Goal: Task Accomplishment & Management: Use online tool/utility

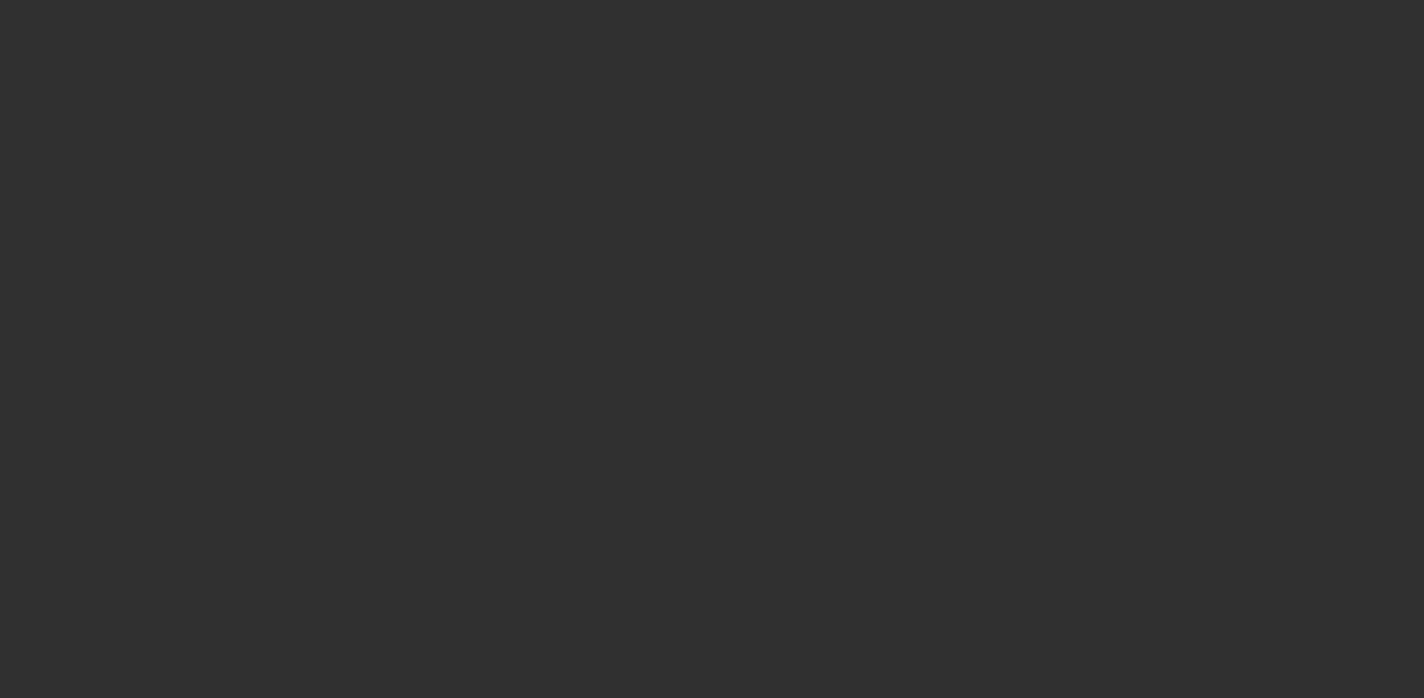
select select "10"
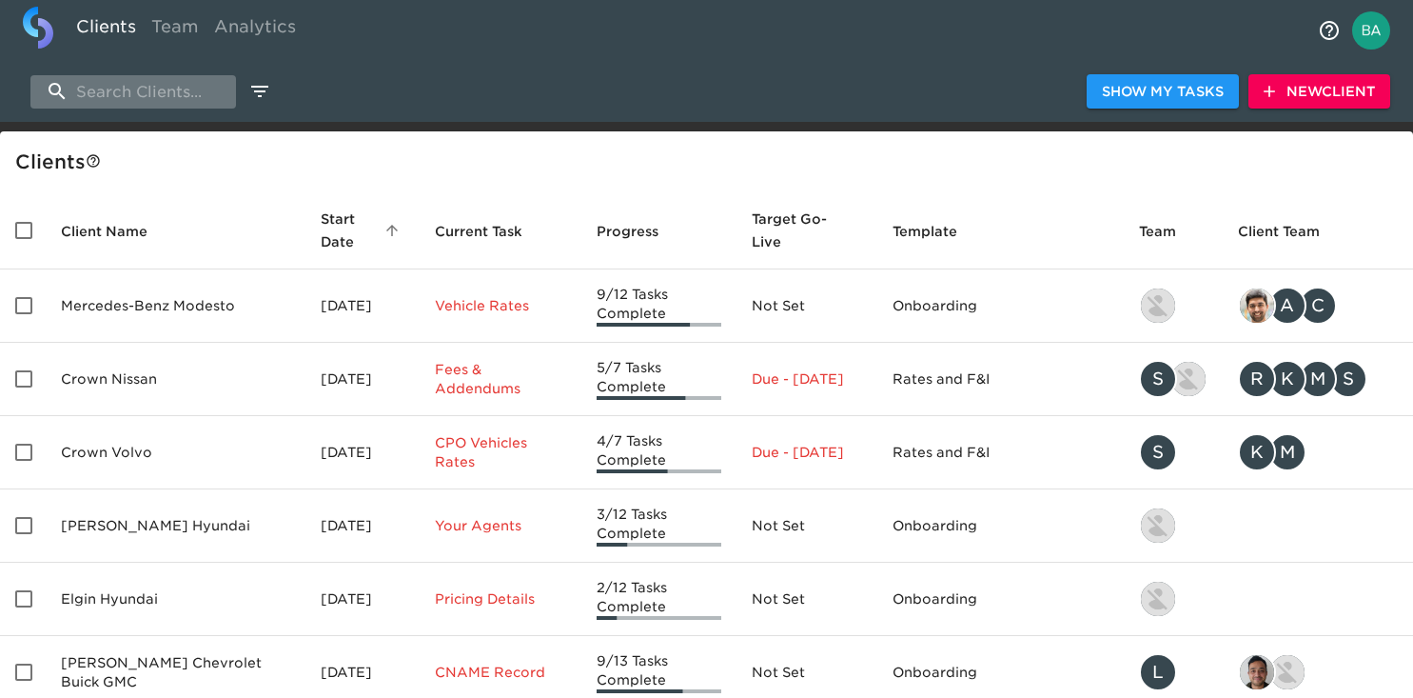
click at [138, 91] on input "search" at bounding box center [133, 91] width 206 height 33
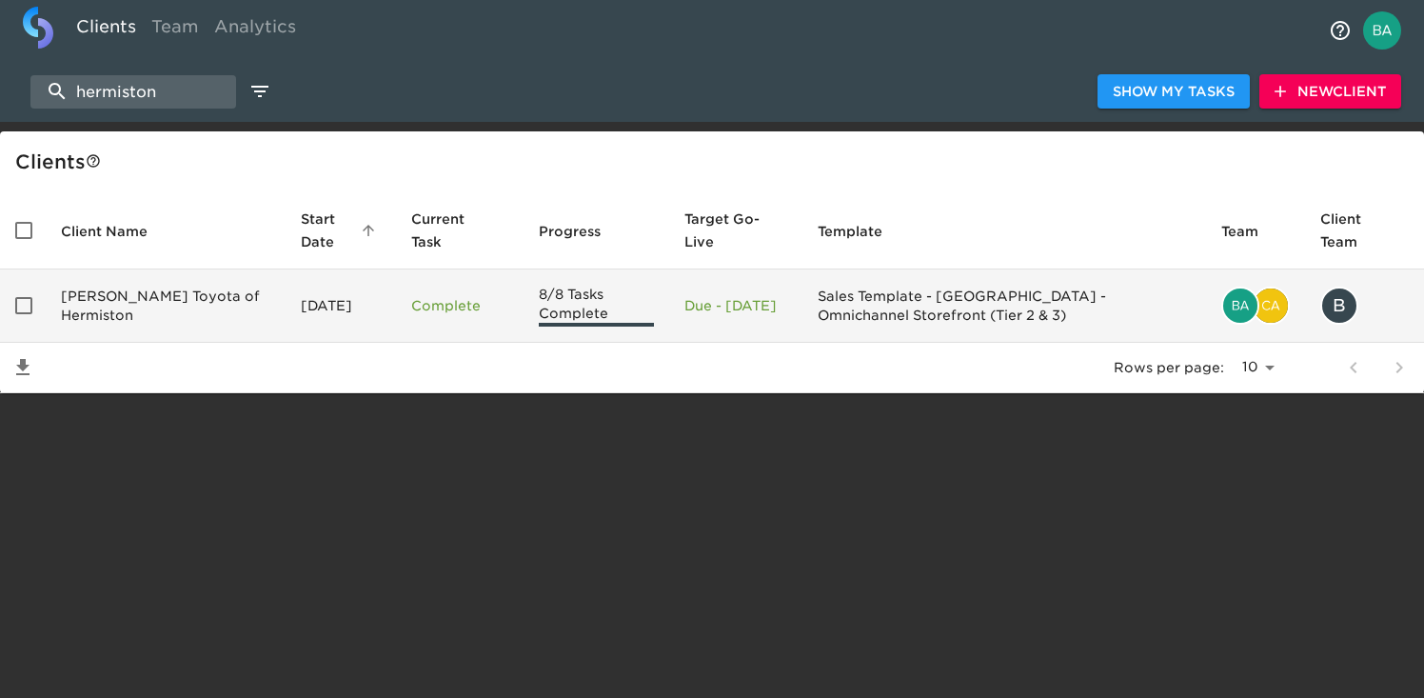
type input "hermiston"
click at [130, 308] on td "[PERSON_NAME] Toyota of Hermiston" at bounding box center [166, 305] width 240 height 73
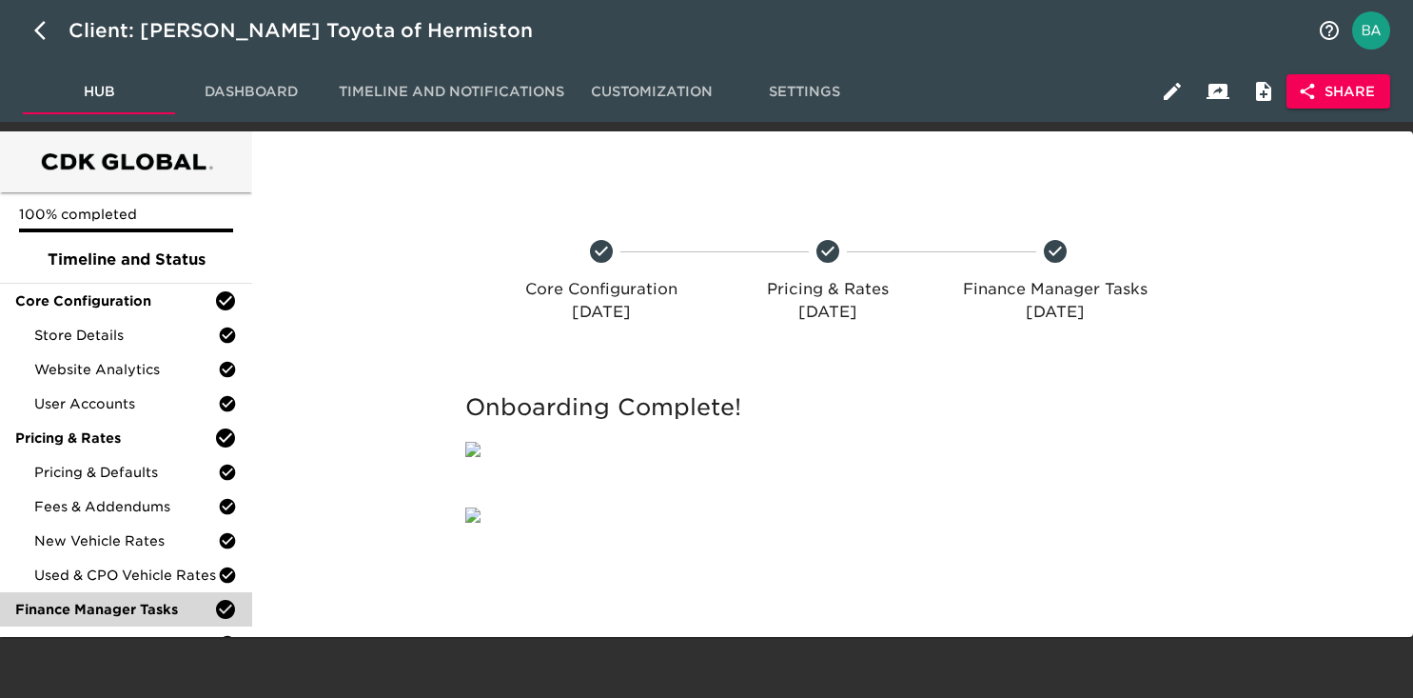
scroll to position [82, 0]
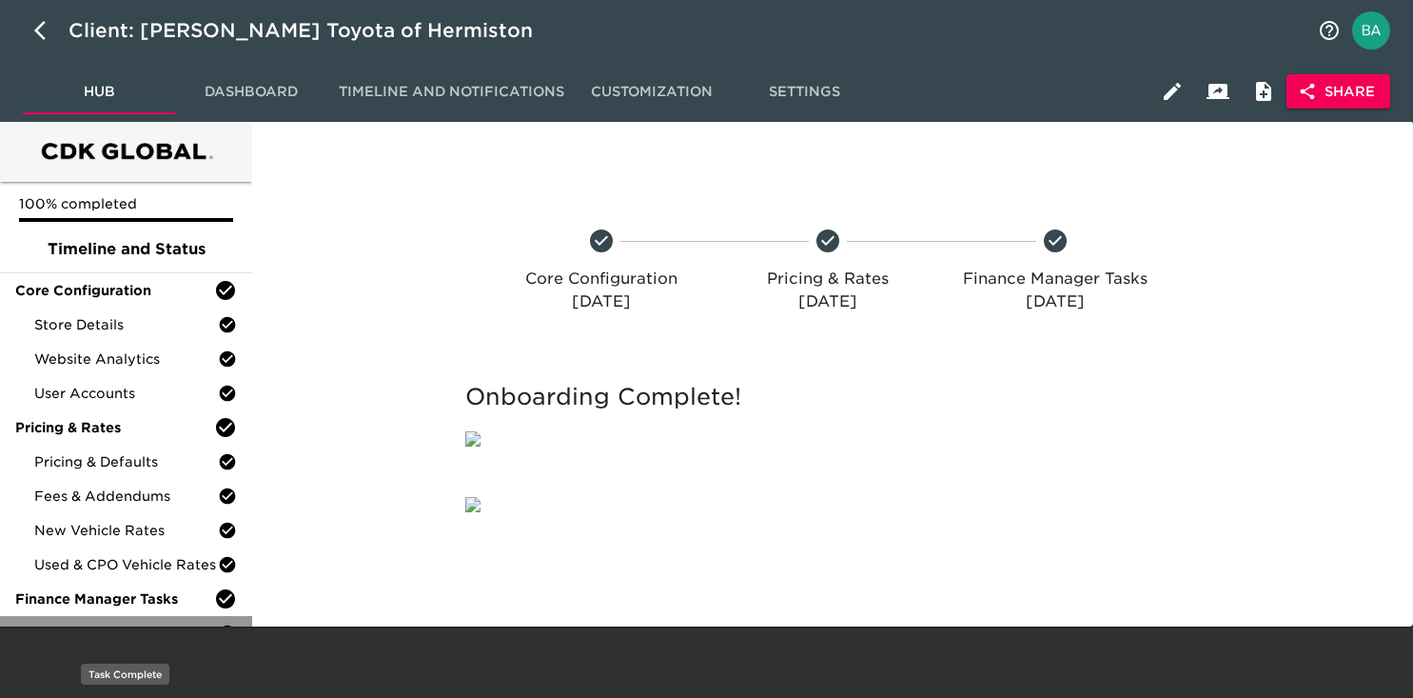
click at [128, 623] on span "Finance Product Menu" at bounding box center [126, 632] width 184 height 19
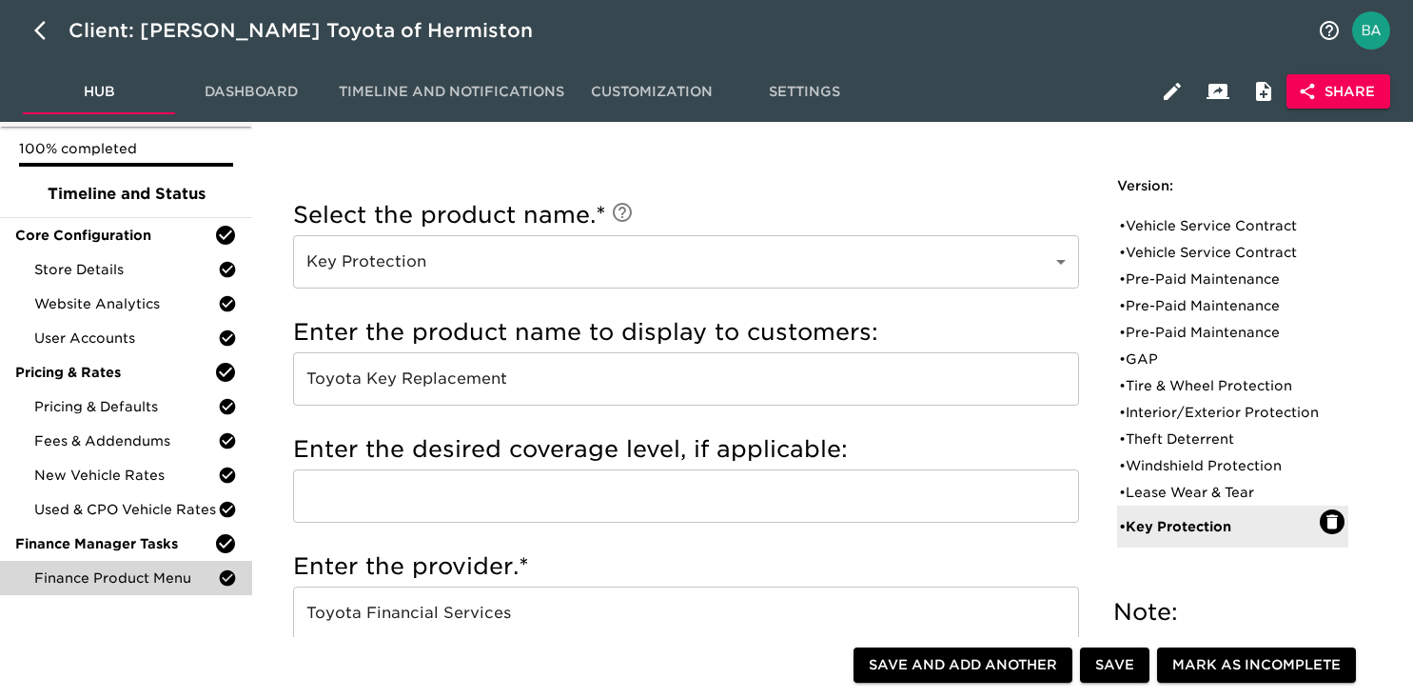
scroll to position [95, 0]
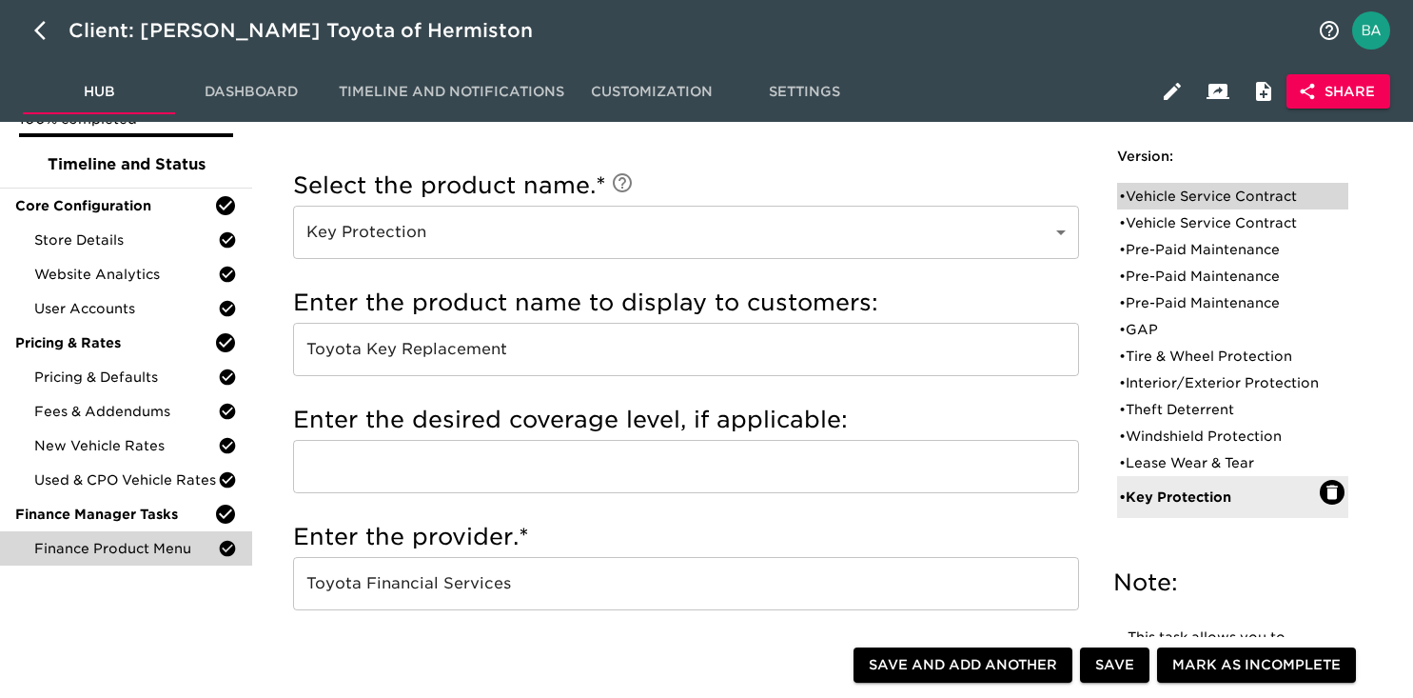
click at [1265, 194] on div "• Vehicle Service Contract" at bounding box center [1219, 196] width 201 height 19
type input "Vehicle Service Contract"
type input "Toyota Extra Care"
type input "Platinum"
radio input "false"
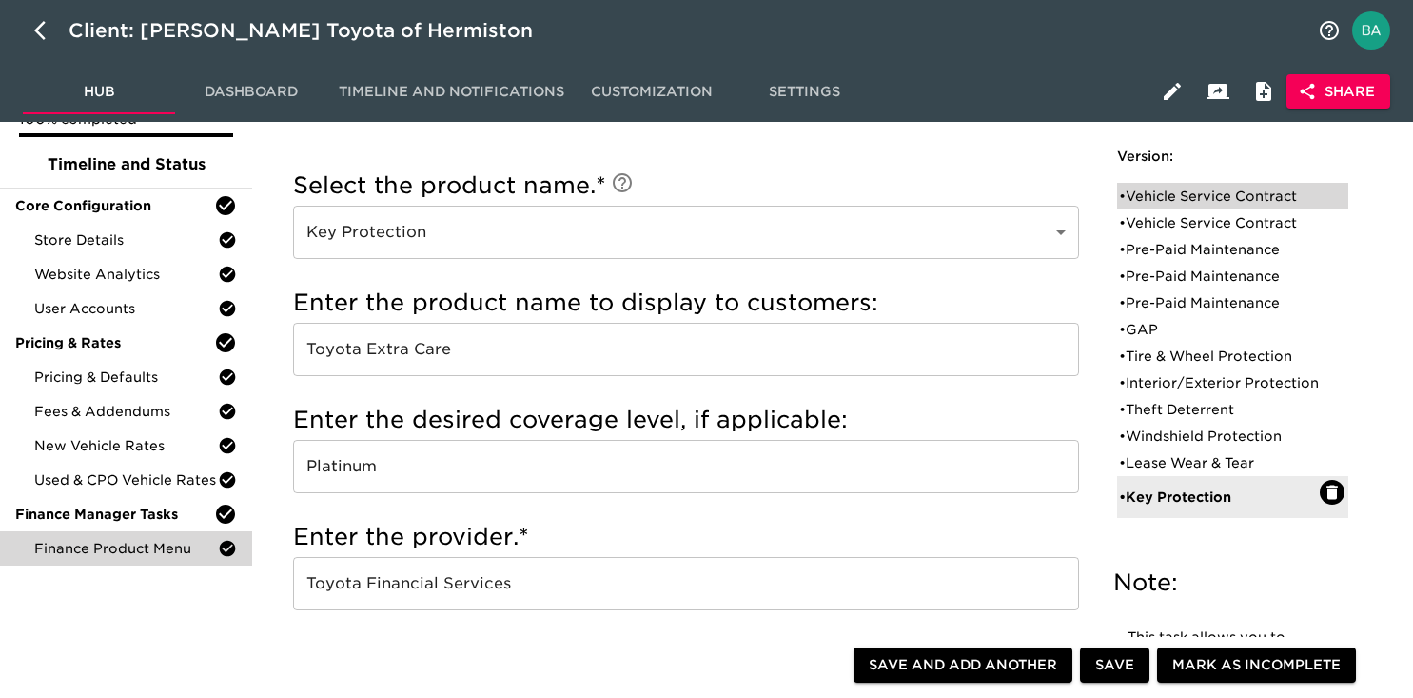
radio input "true"
checkbox input "true"
checkbox input "false"
checkbox input "true"
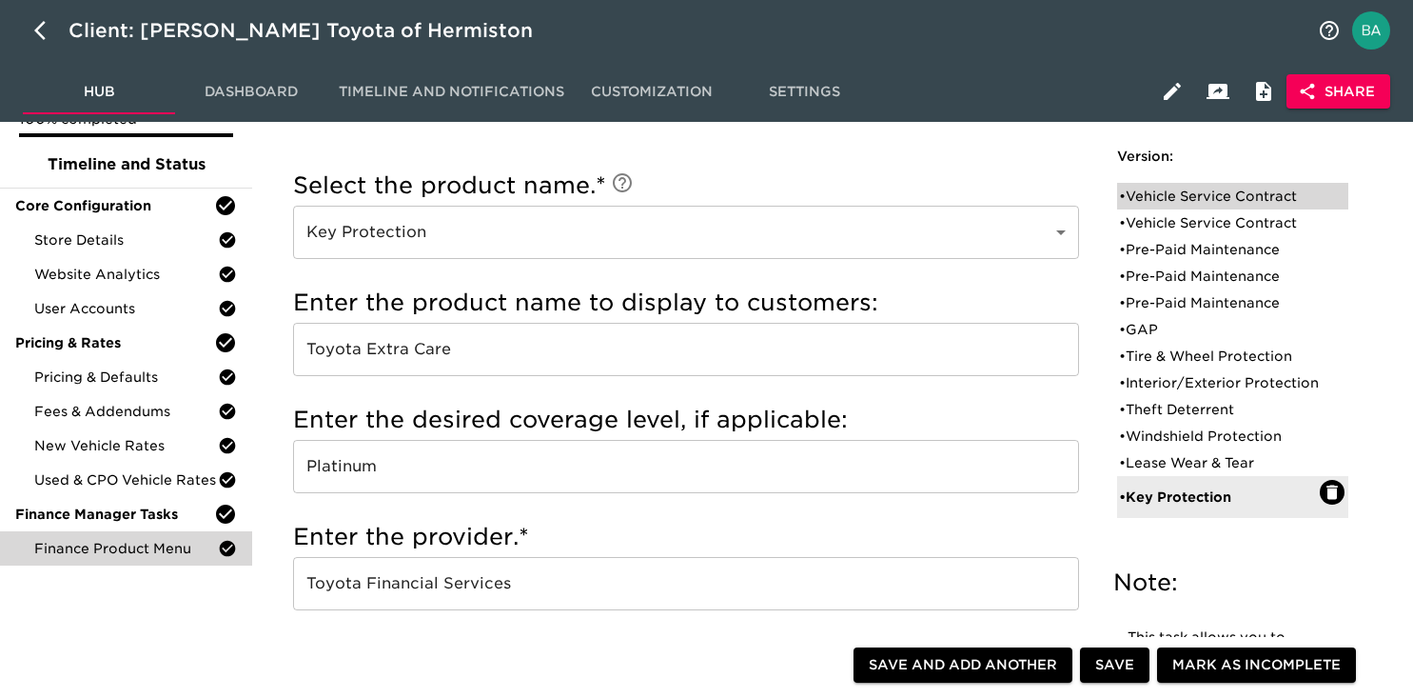
checkbox input "true"
radio input "false"
radio input "true"
type input "36095"
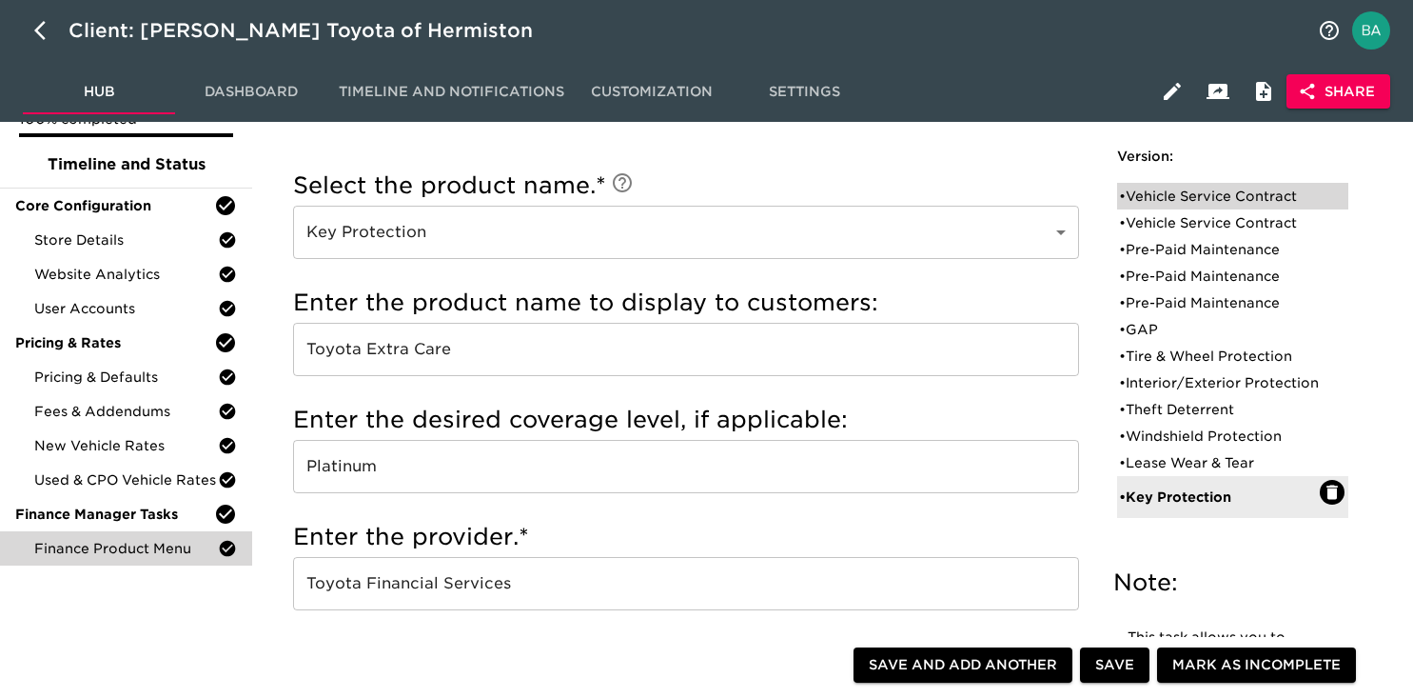
radio input "true"
type input "2500"
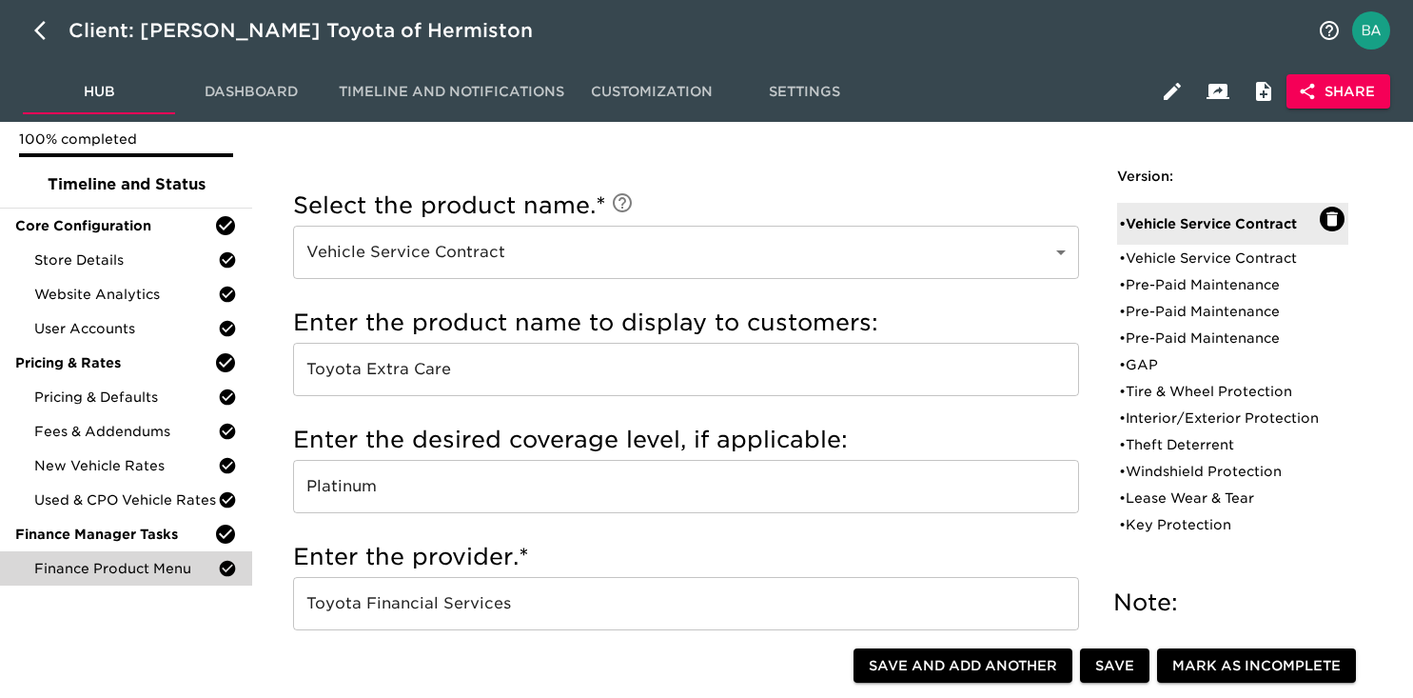
scroll to position [0, 0]
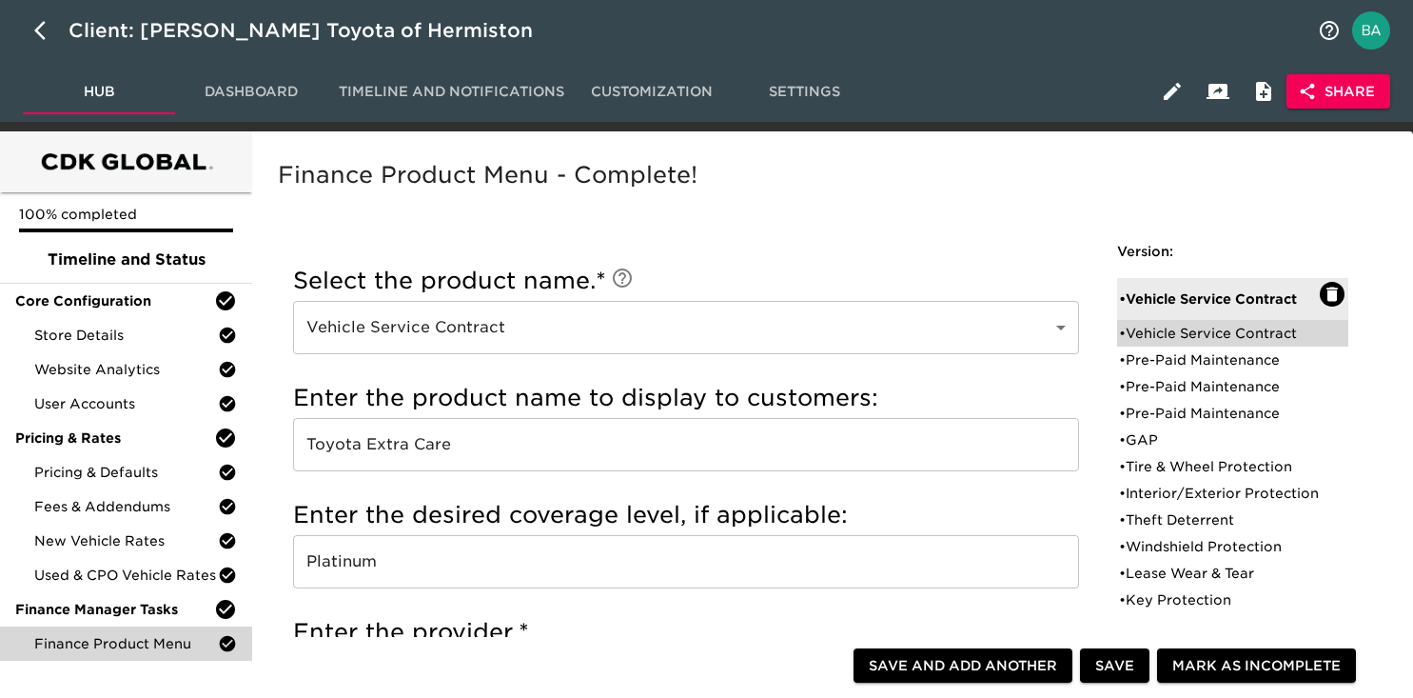
click at [1209, 330] on div "• Vehicle Service Contract" at bounding box center [1219, 333] width 201 height 19
type input "EG Assurance"
type input "Premiere Flex"
type input "Ethos Group"
radio input "true"
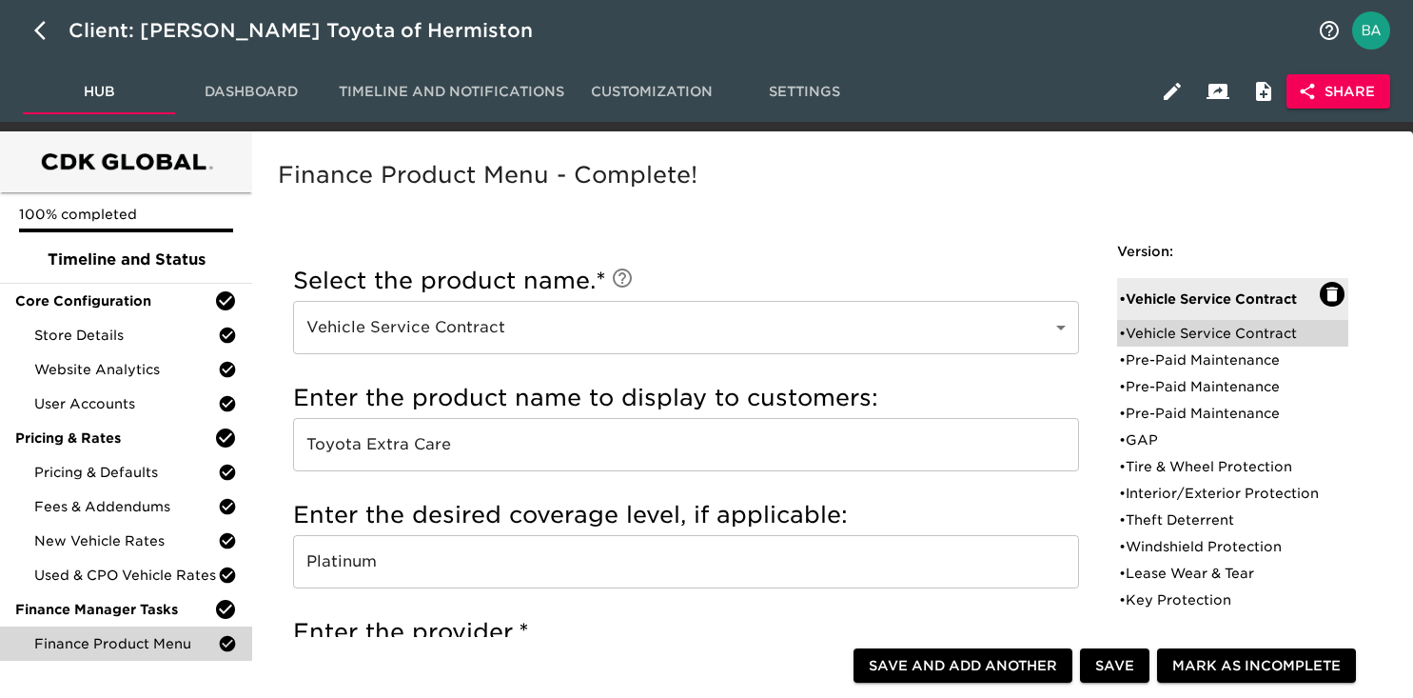
checkbox input "false"
checkbox input "true"
checkbox input "false"
checkbox input "true"
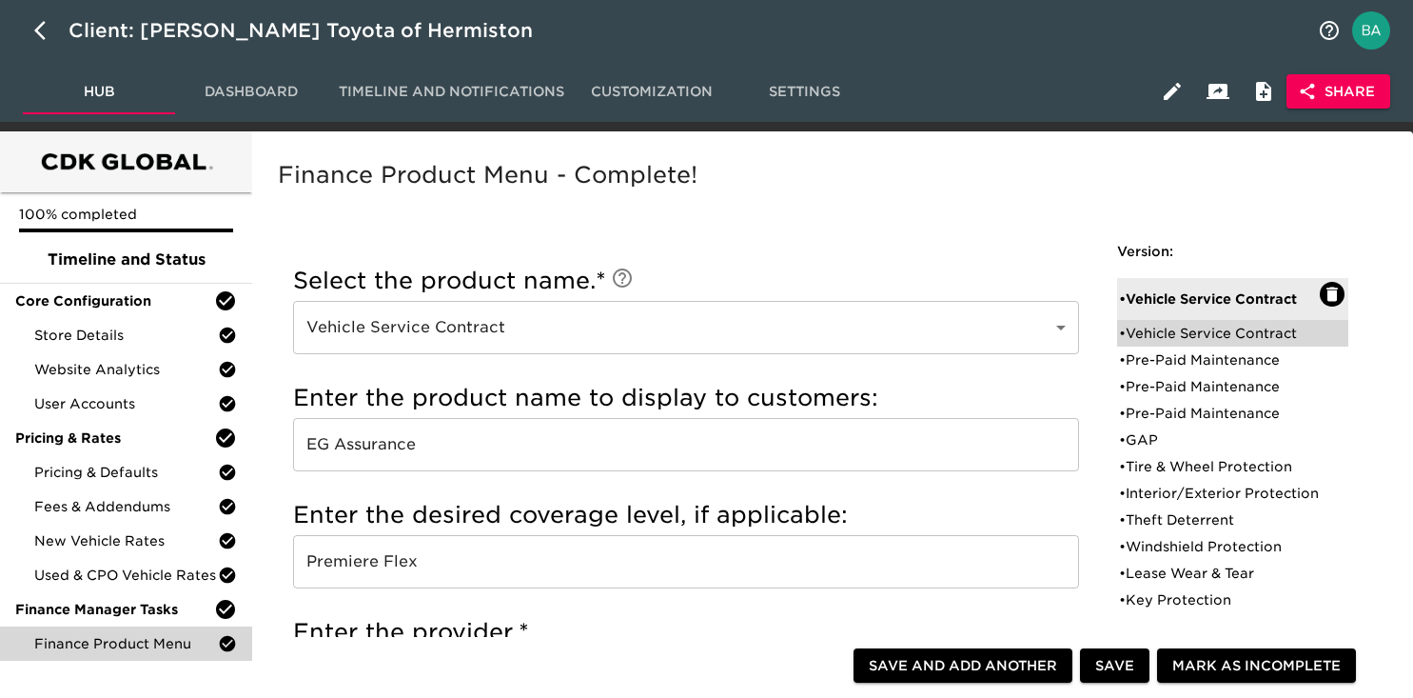
checkbox input "false"
radio input "true"
type input "18916"
radio input "true"
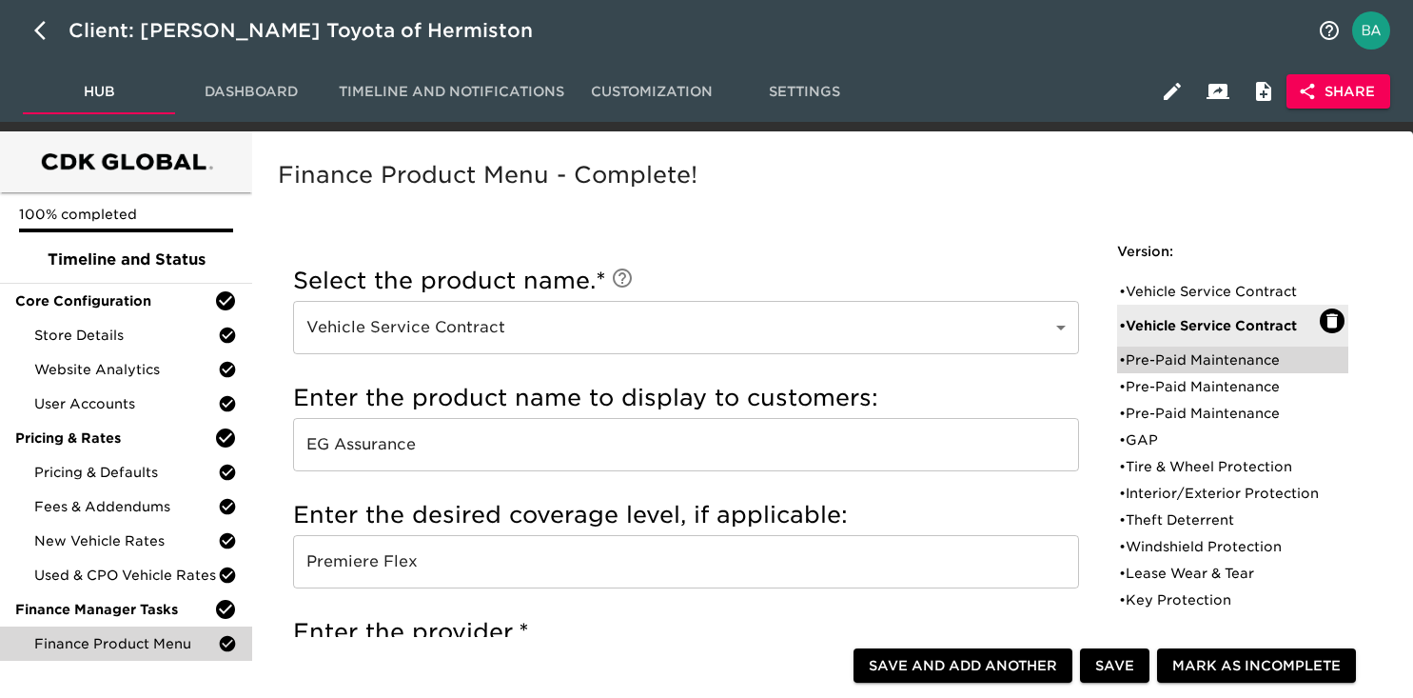
click at [1175, 363] on div "• Pre-Paid Maintenance" at bounding box center [1219, 359] width 201 height 19
type input "Pre-Paid Maintenance"
type input "Toyota Care Plus"
type input "60 mos / 55,000 miles"
type input "Toyota Financial Services"
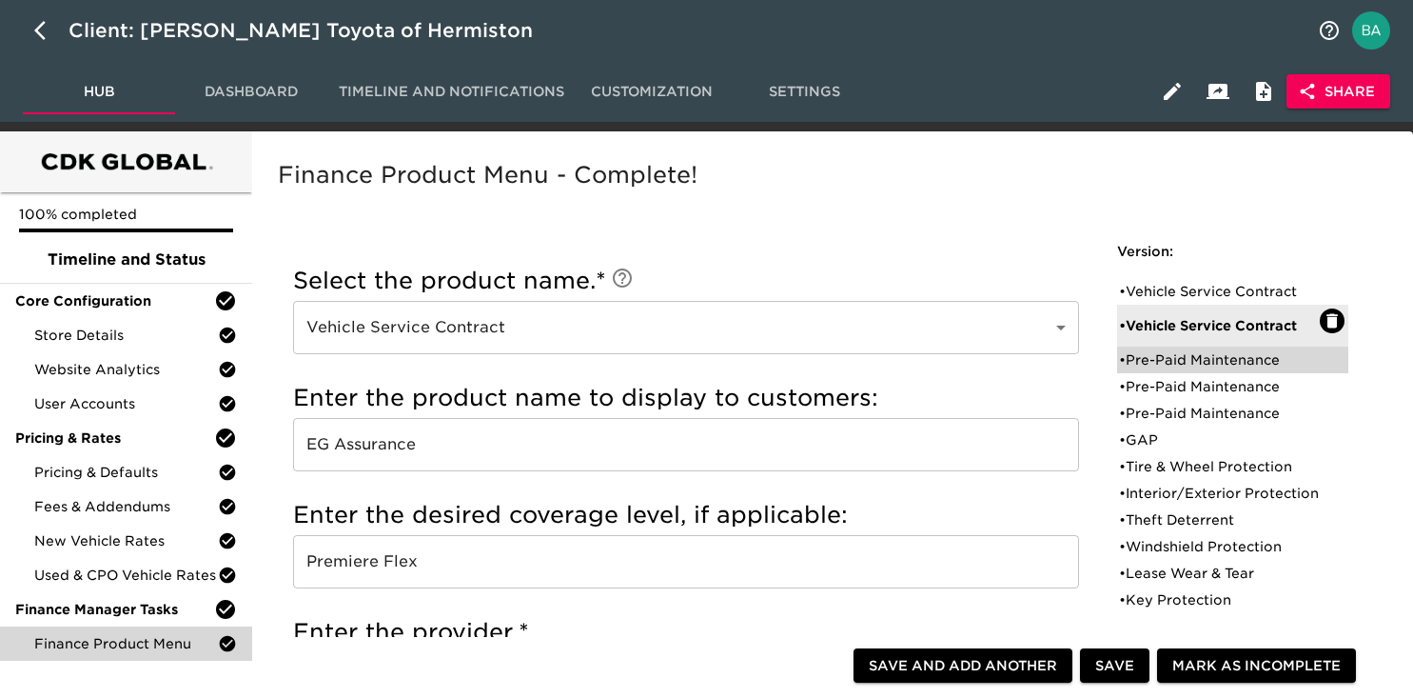
radio input "true"
checkbox input "true"
checkbox input "false"
checkbox input "true"
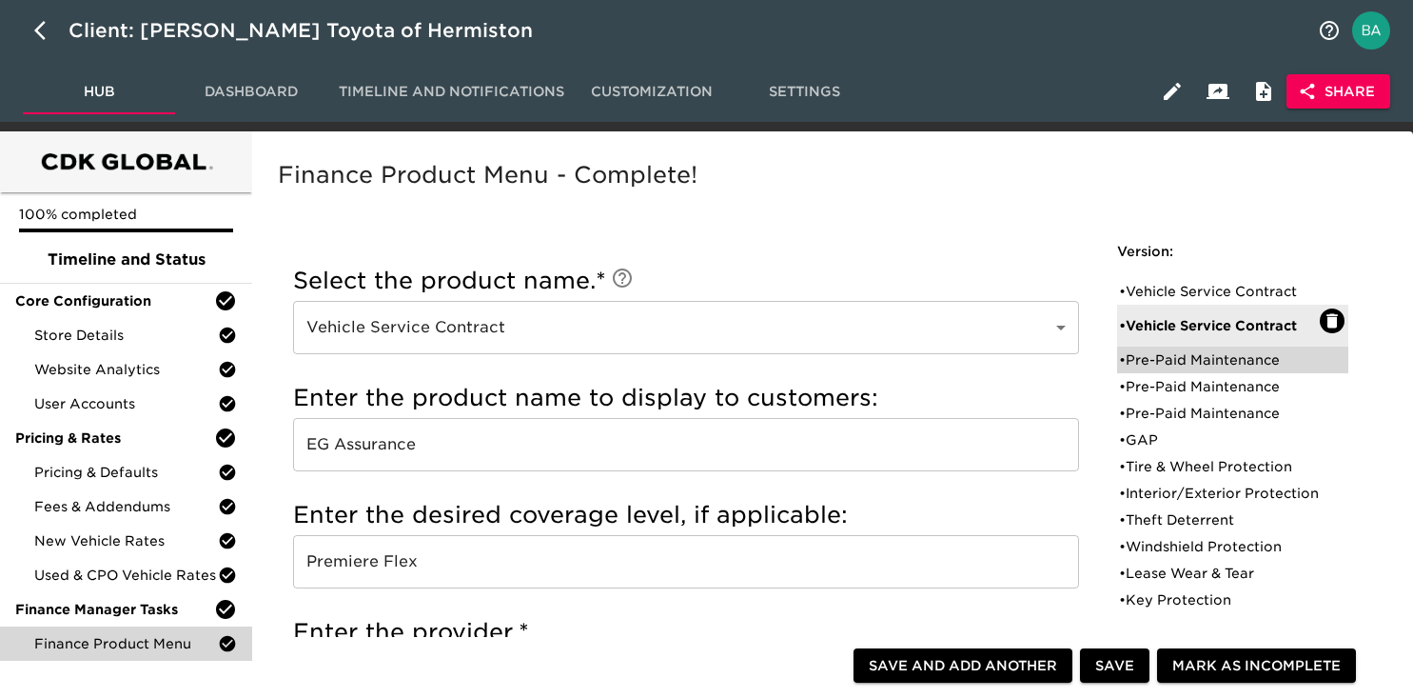
checkbox input "true"
radio input "true"
type input "36095"
radio input "true"
type input "250"
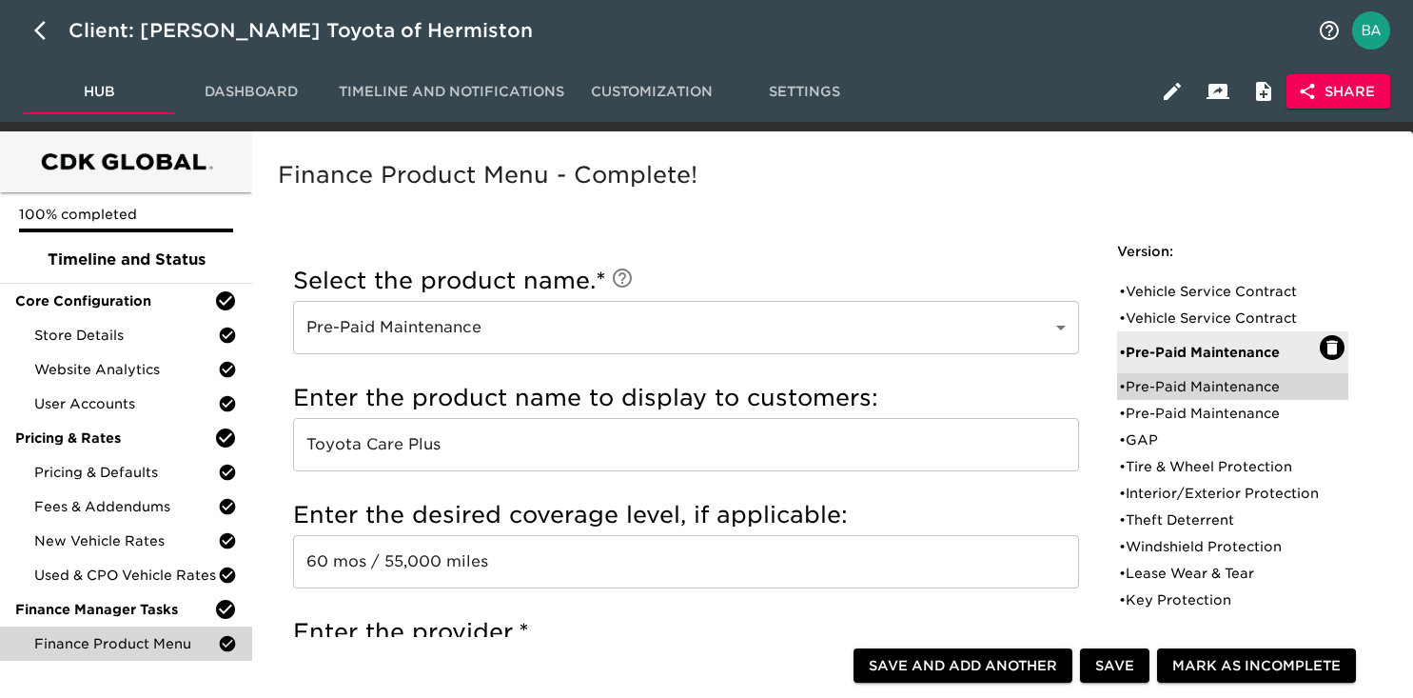
click at [1193, 387] on div "• Pre-Paid Maintenance" at bounding box center [1219, 386] width 201 height 19
type input "Toyota Auto Care"
type input "48 mos / 55,000 miles"
radio input "true"
checkbox input "false"
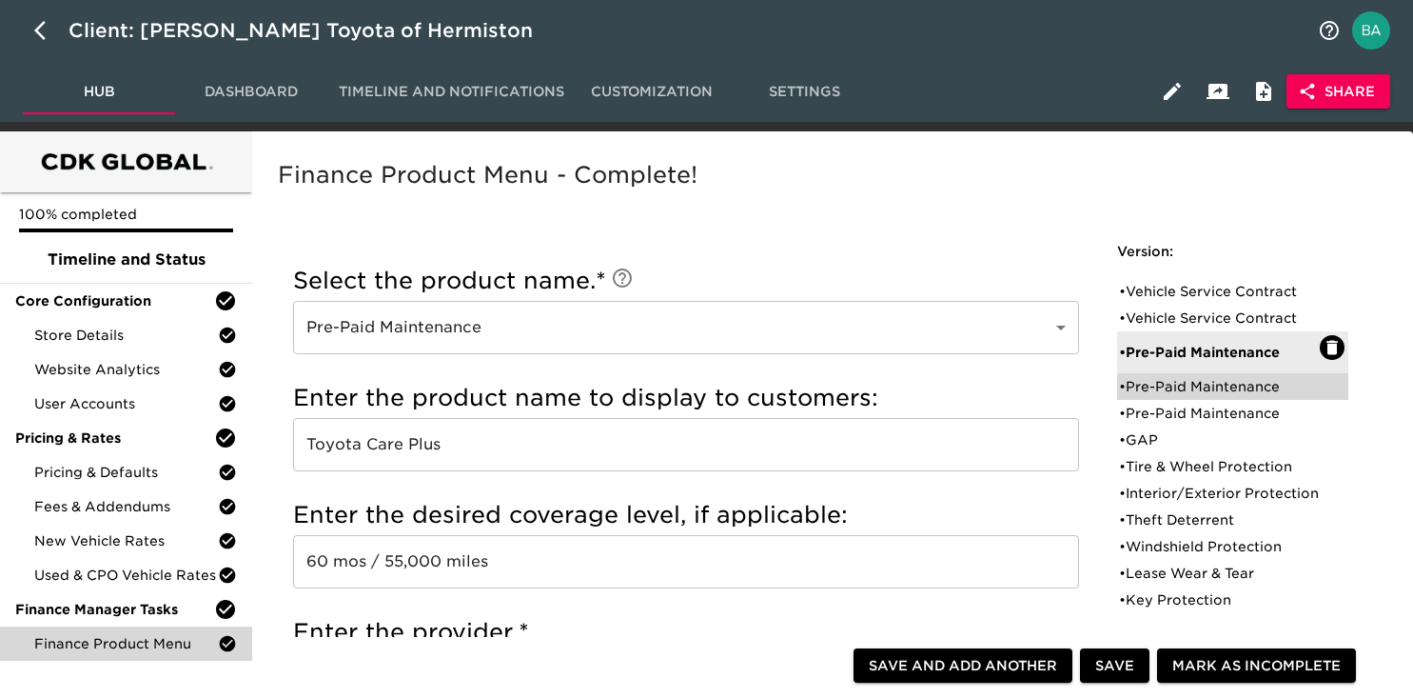
checkbox input "true"
checkbox input "false"
radio input "true"
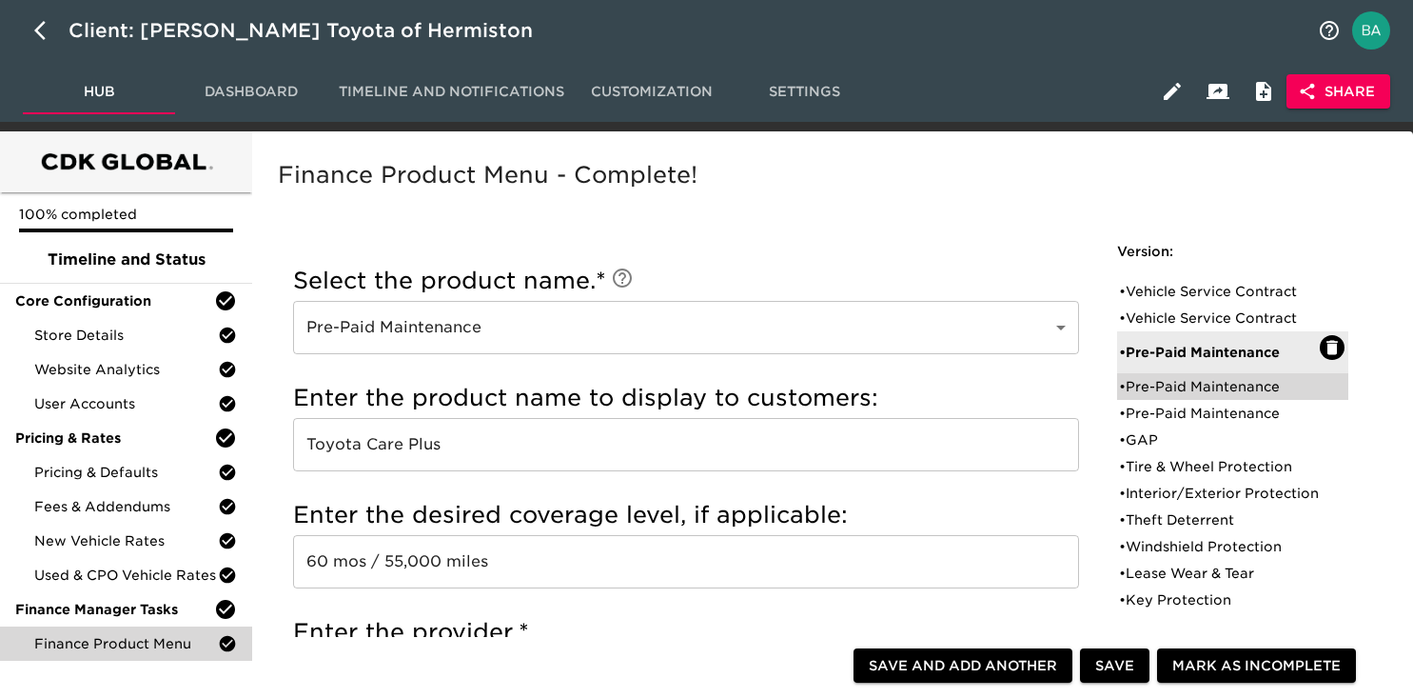
radio input "true"
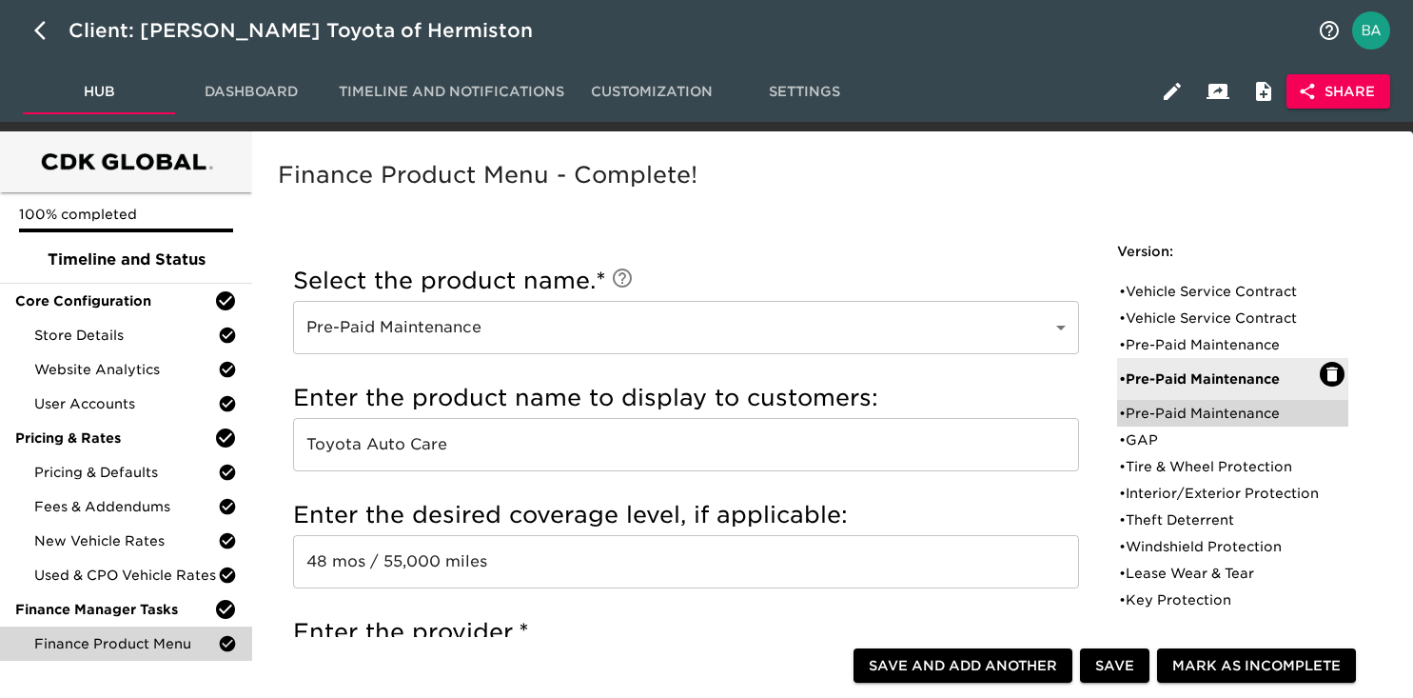
click at [1167, 418] on div "• Pre-Paid Maintenance" at bounding box center [1219, 412] width 201 height 19
type input "EG Assurance"
type input "Ethos Maintenance"
type input "Ethos Group"
radio input "true"
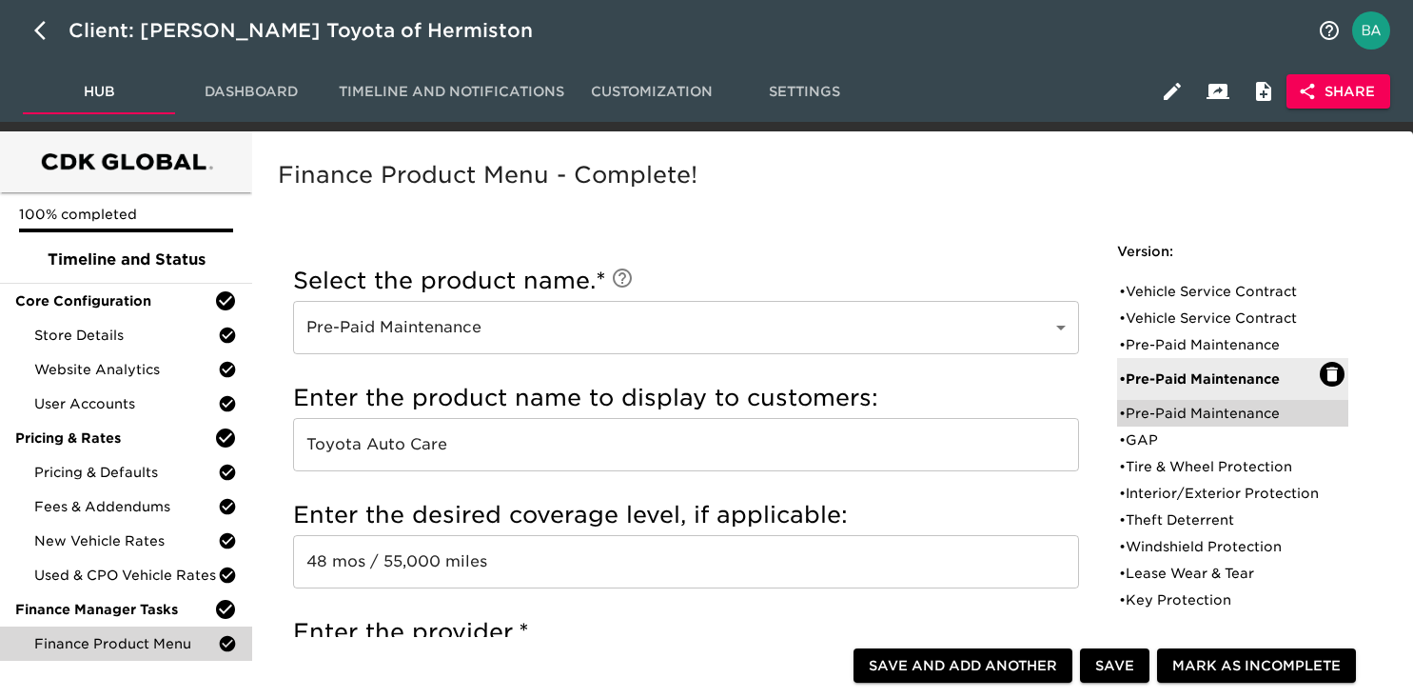
checkbox input "true"
radio input "true"
type input "18916"
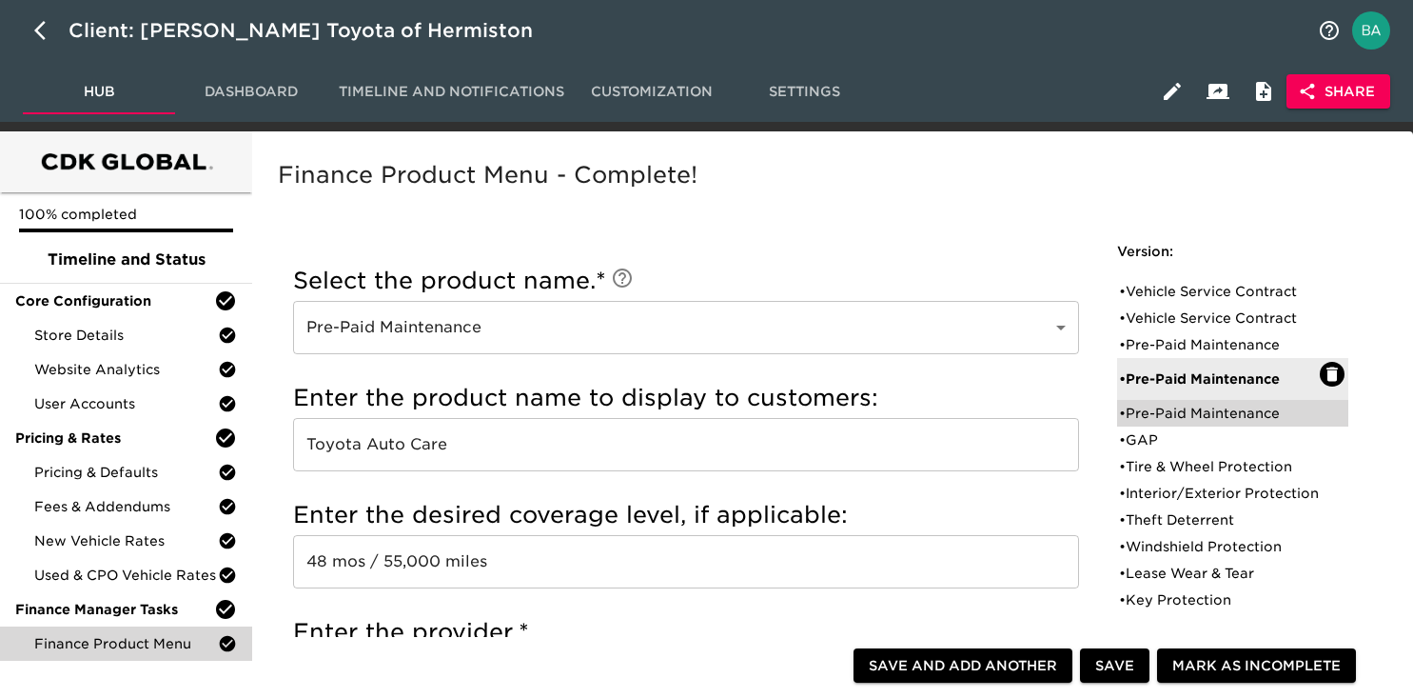
radio input "true"
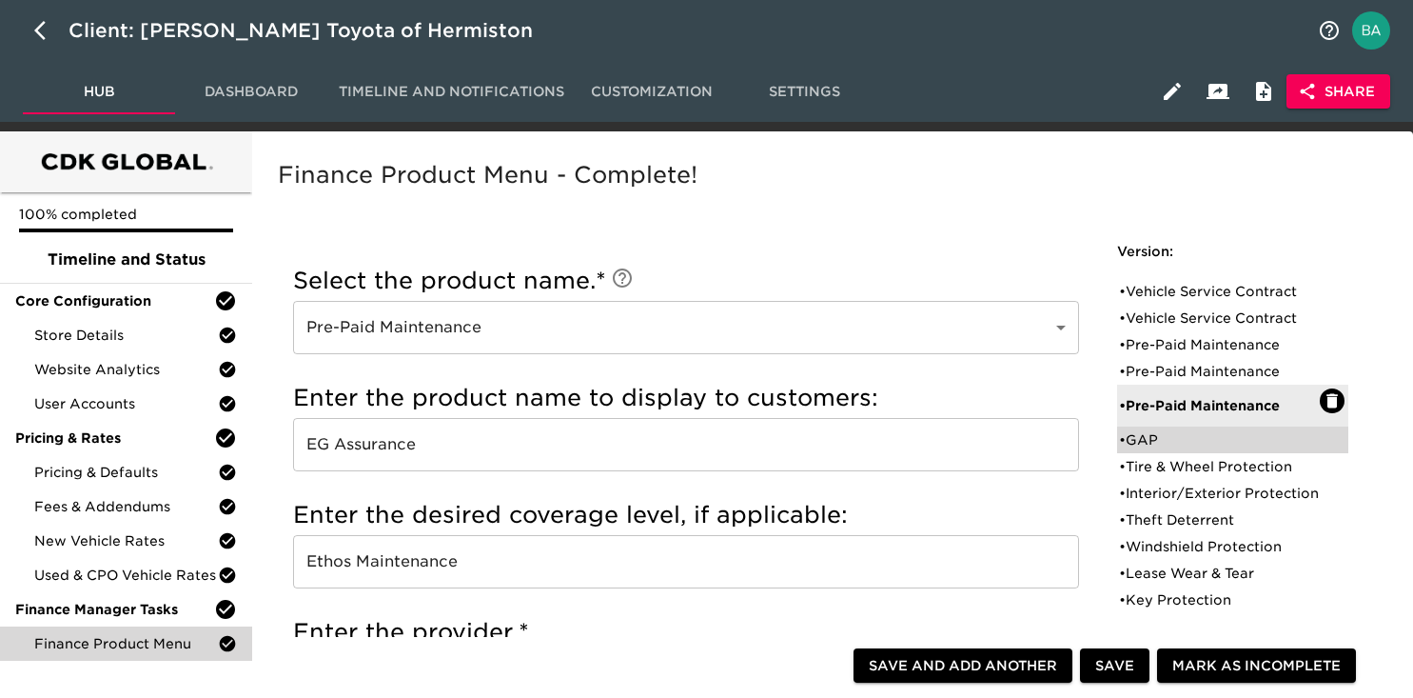
click at [1187, 437] on div "• GAP" at bounding box center [1219, 439] width 201 height 19
type input "GAP"
type input "Toyota Guaranteed Auto Protection Program"
type input "Toyota Financial Services"
radio input "true"
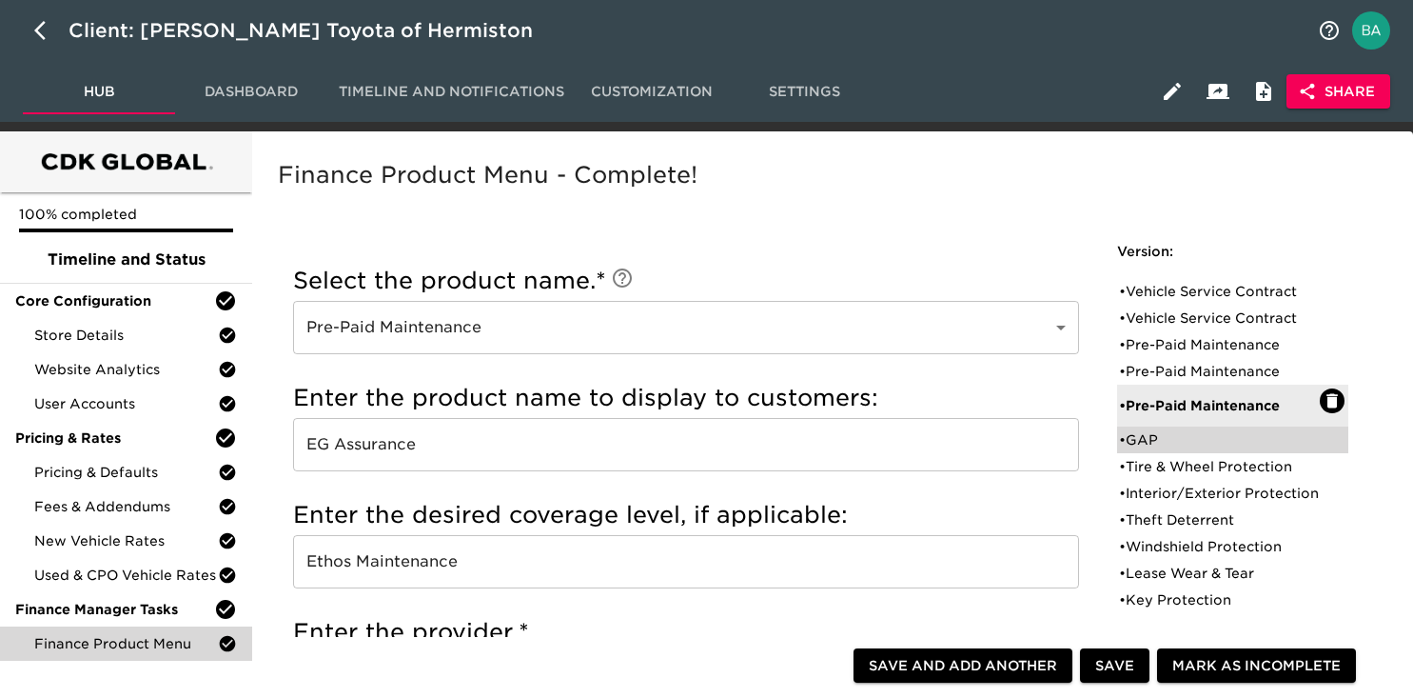
checkbox input "true"
checkbox input "false"
checkbox input "true"
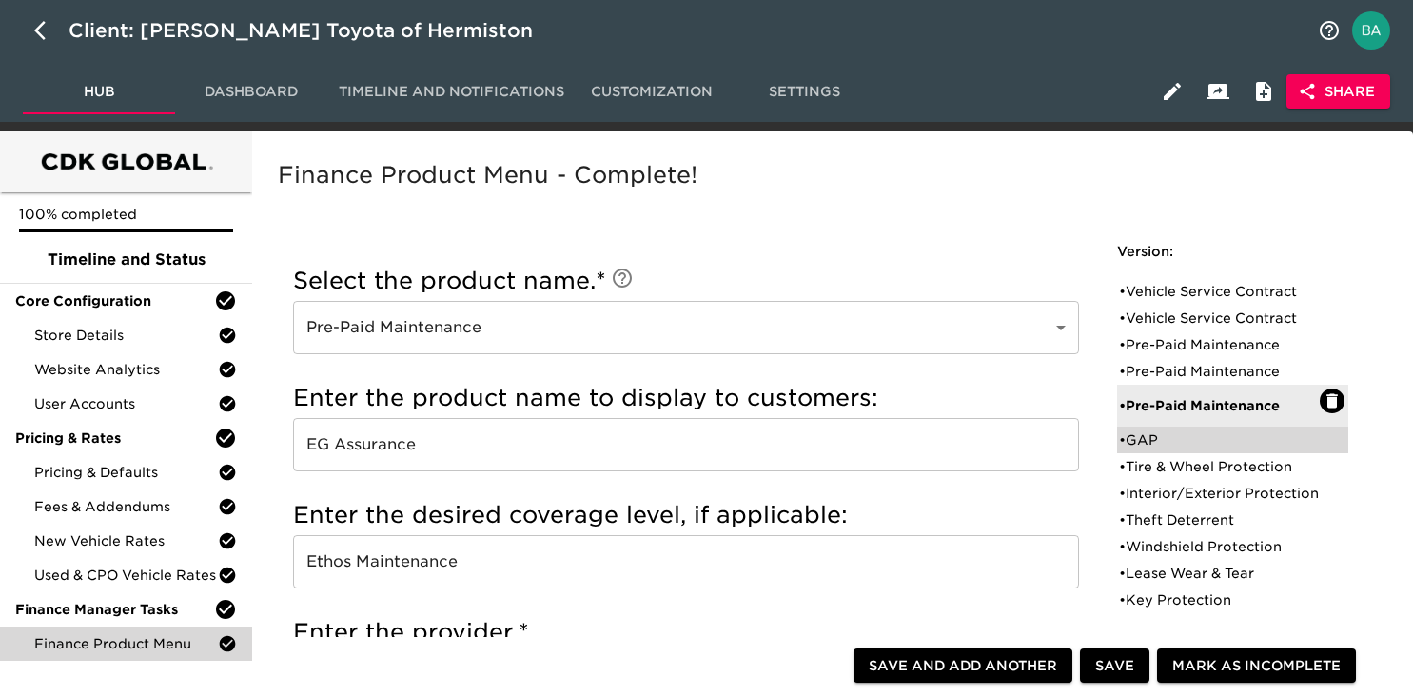
checkbox input "true"
radio input "true"
radio input "false"
type input "1195"
radio input "false"
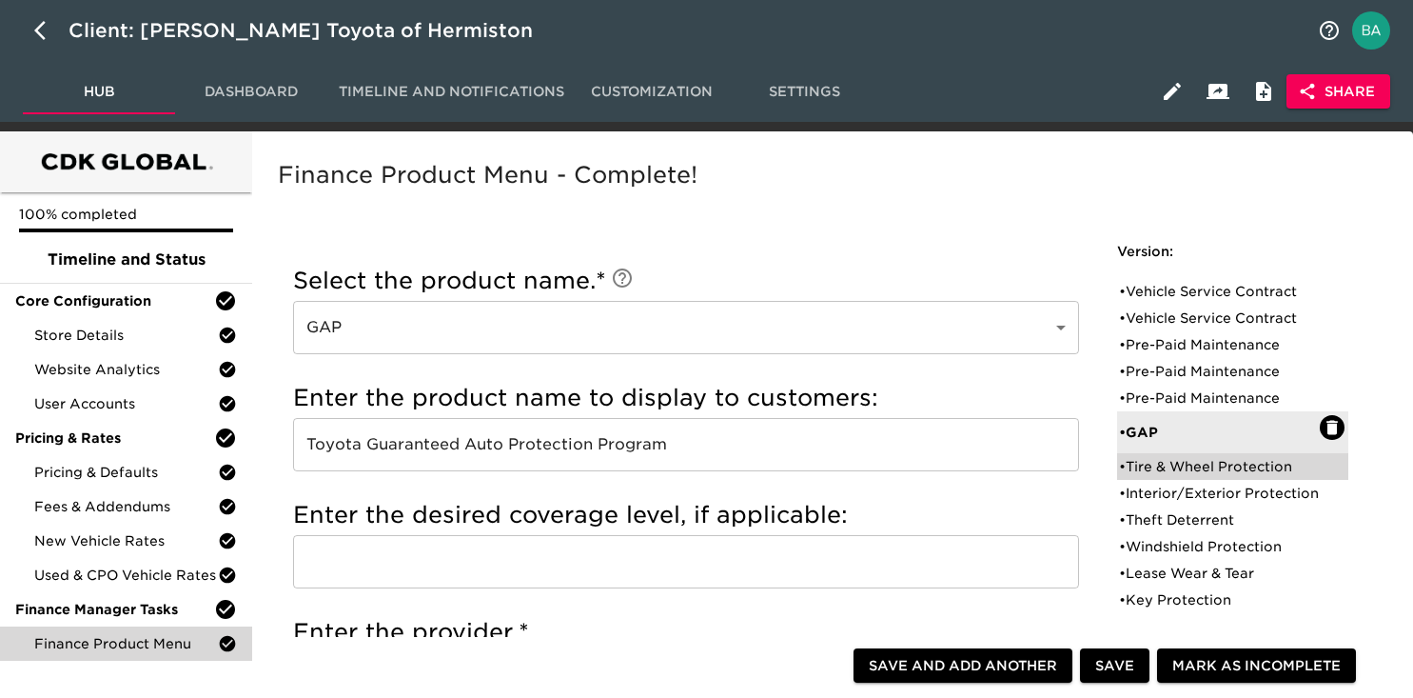
click at [1202, 463] on div "• Tire & Wheel Protection" at bounding box center [1219, 466] width 201 height 19
type input "Tire & Wheel Protection"
type input "EG Assurance Tire & Wheel"
type input "Ethos Group"
radio input "true"
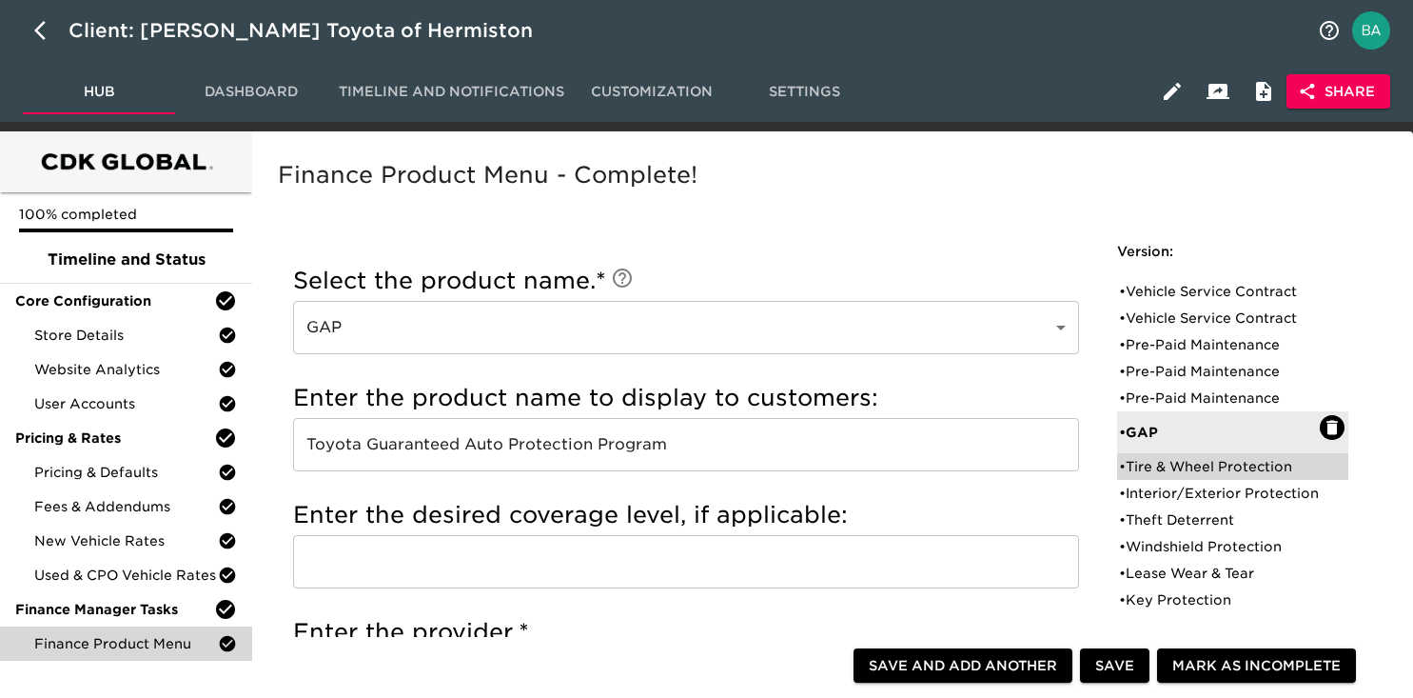
radio input "false"
checkbox input "false"
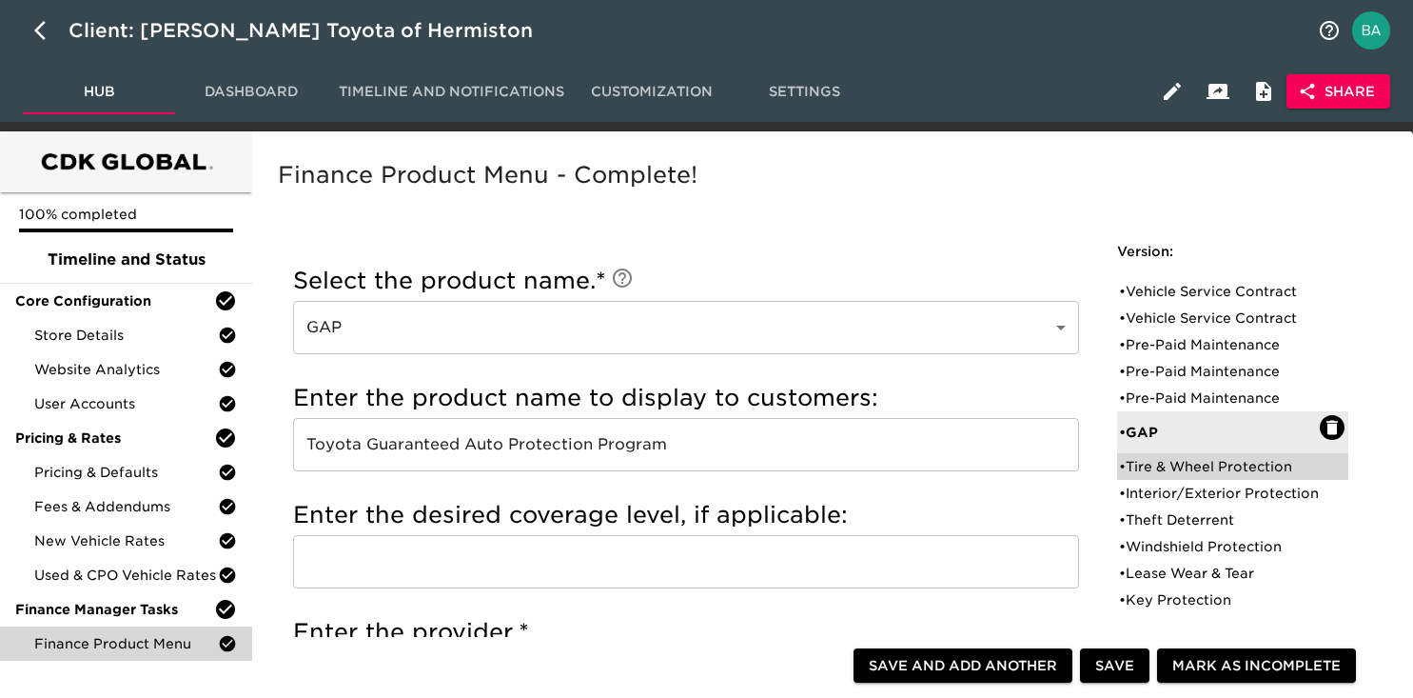
checkbox input "false"
radio input "true"
type input "1367 / 60 months"
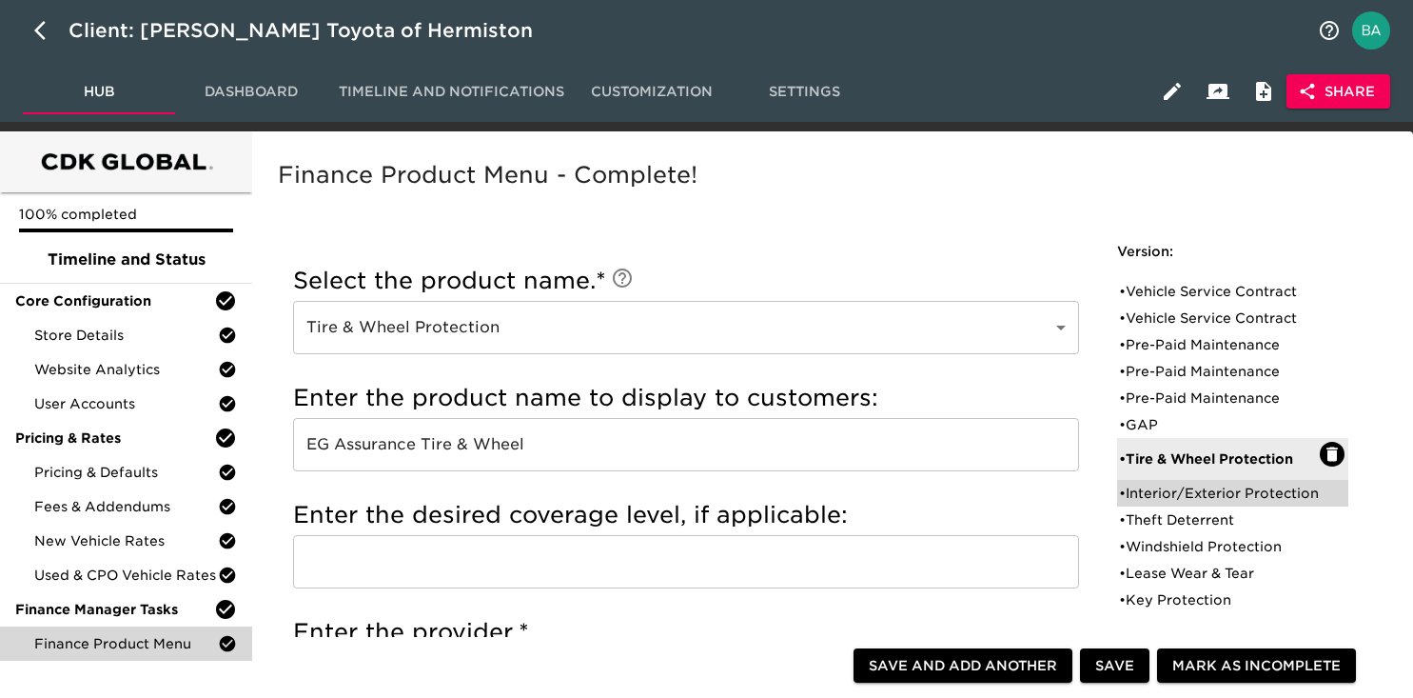
click at [1146, 500] on div "• Interior/Exterior Protection" at bounding box center [1219, 492] width 201 height 19
type input "Interior/Exterior Protection"
type input "EG Repel"
radio input "true"
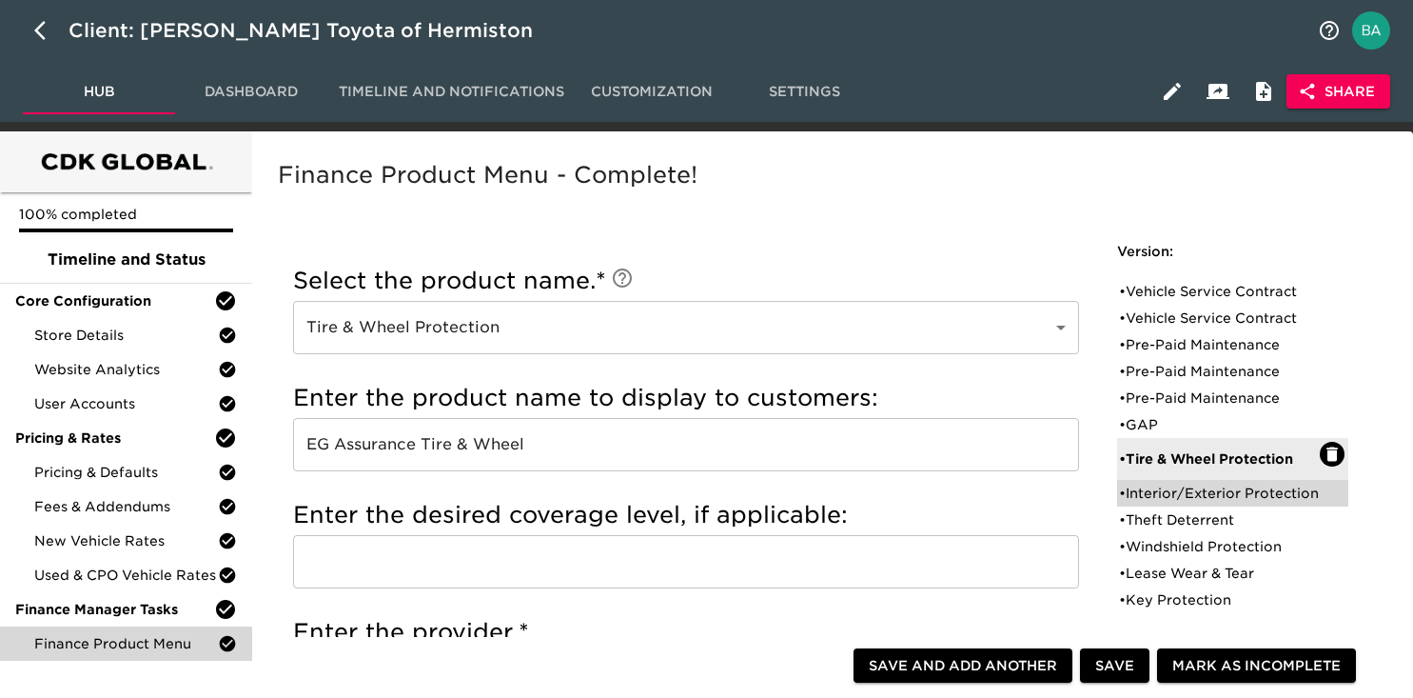
type input "1299 / 60 months"
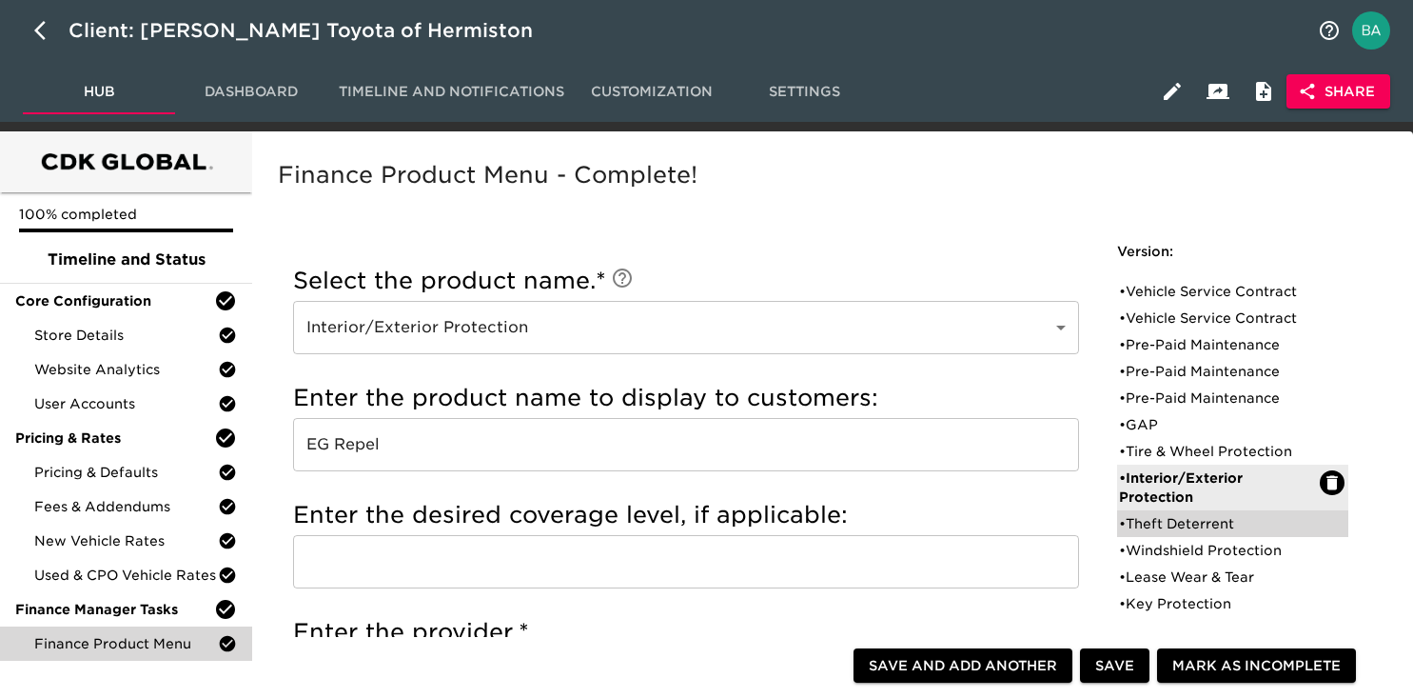
click at [1189, 530] on div "• Theft Deterrent" at bounding box center [1219, 523] width 201 height 19
type input "Theft Deterrent"
type input "Ethos Data Dots"
radio input "true"
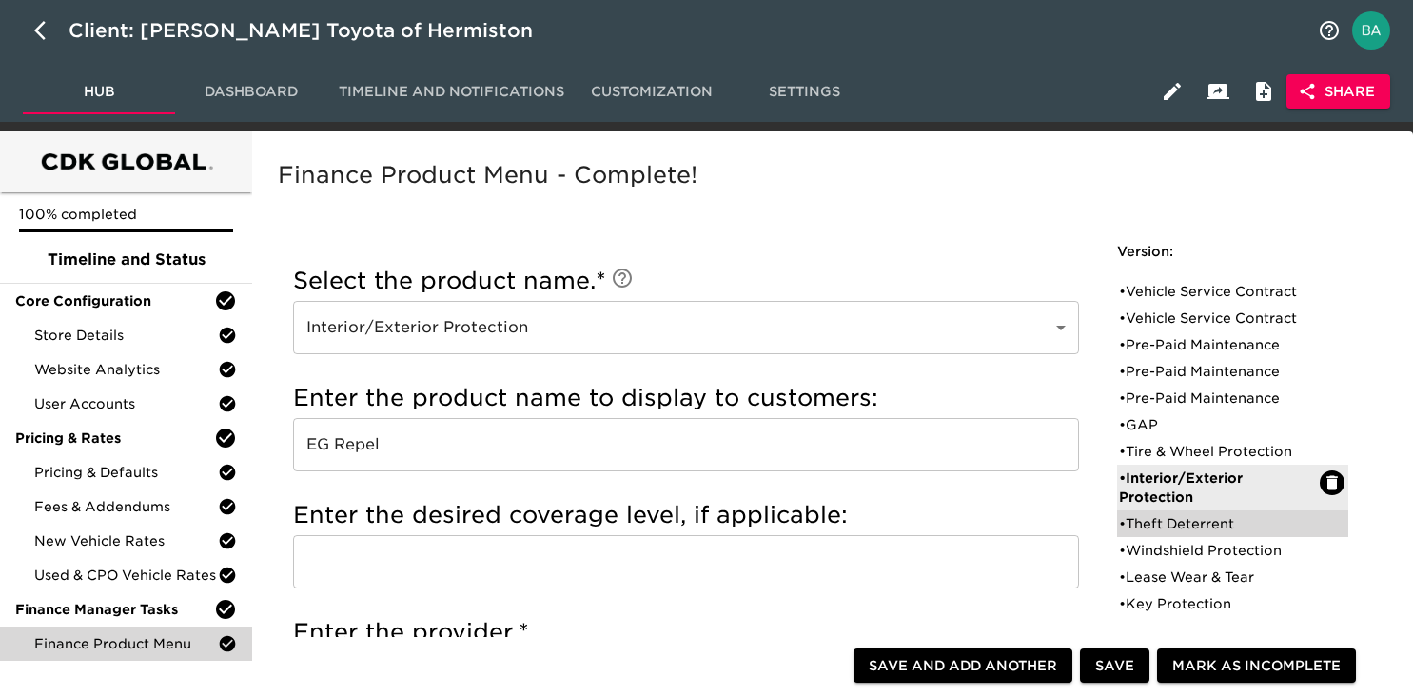
type input "599 / 60 months"
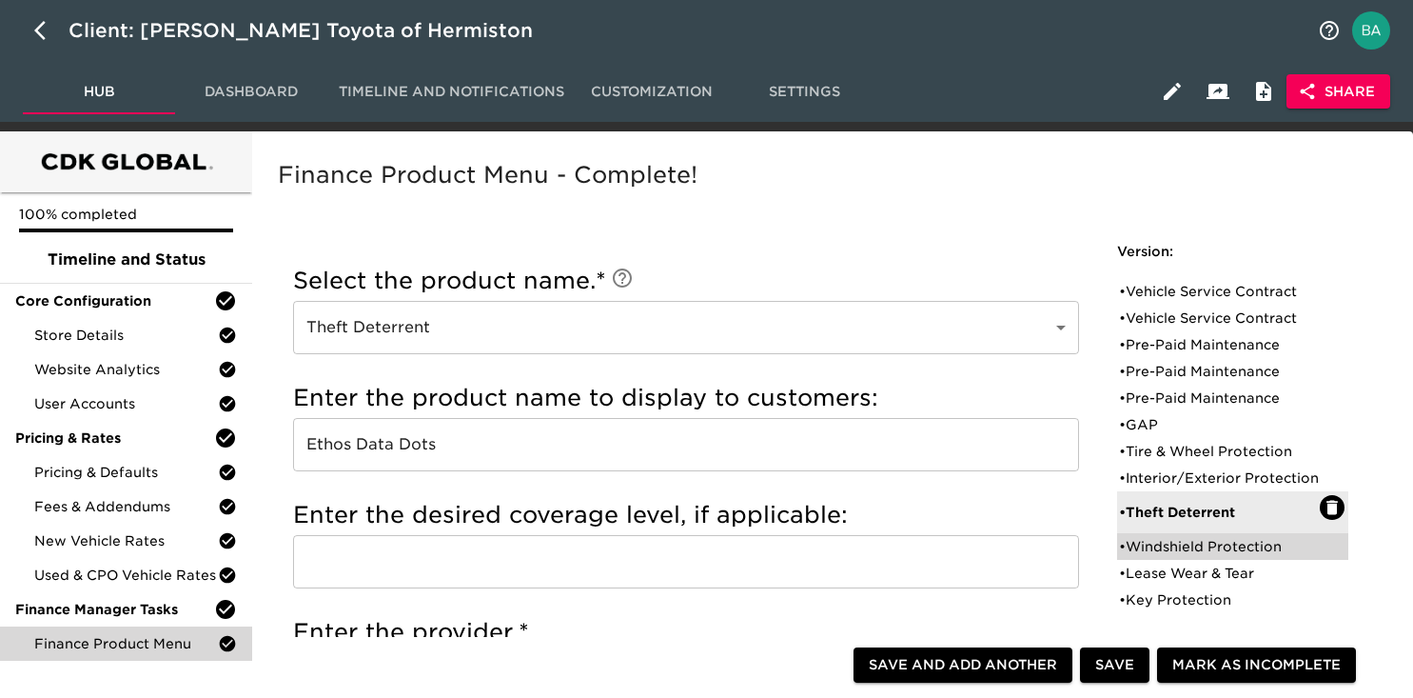
click at [1152, 556] on div "• Windshield Protection" at bounding box center [1219, 546] width 201 height 19
type input "Windshield Protection"
type input "Ethos Windshield"
radio input "true"
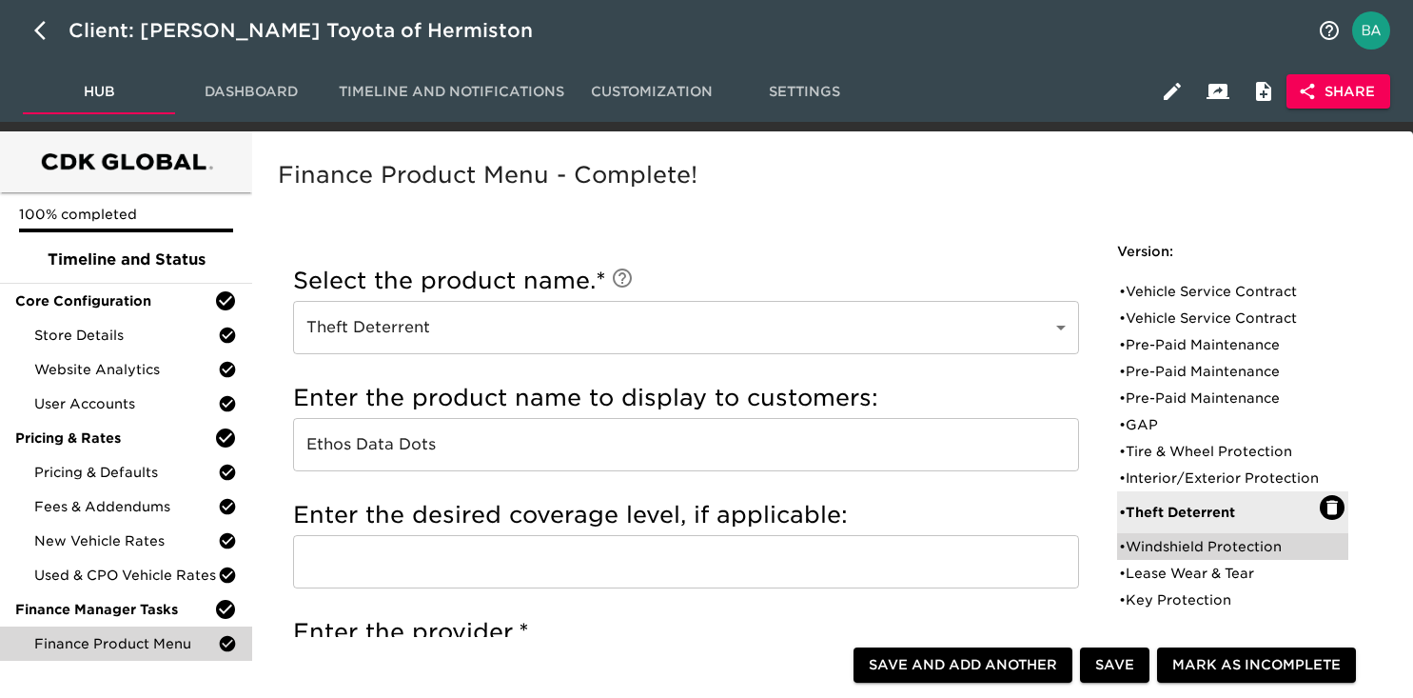
type input "1388"
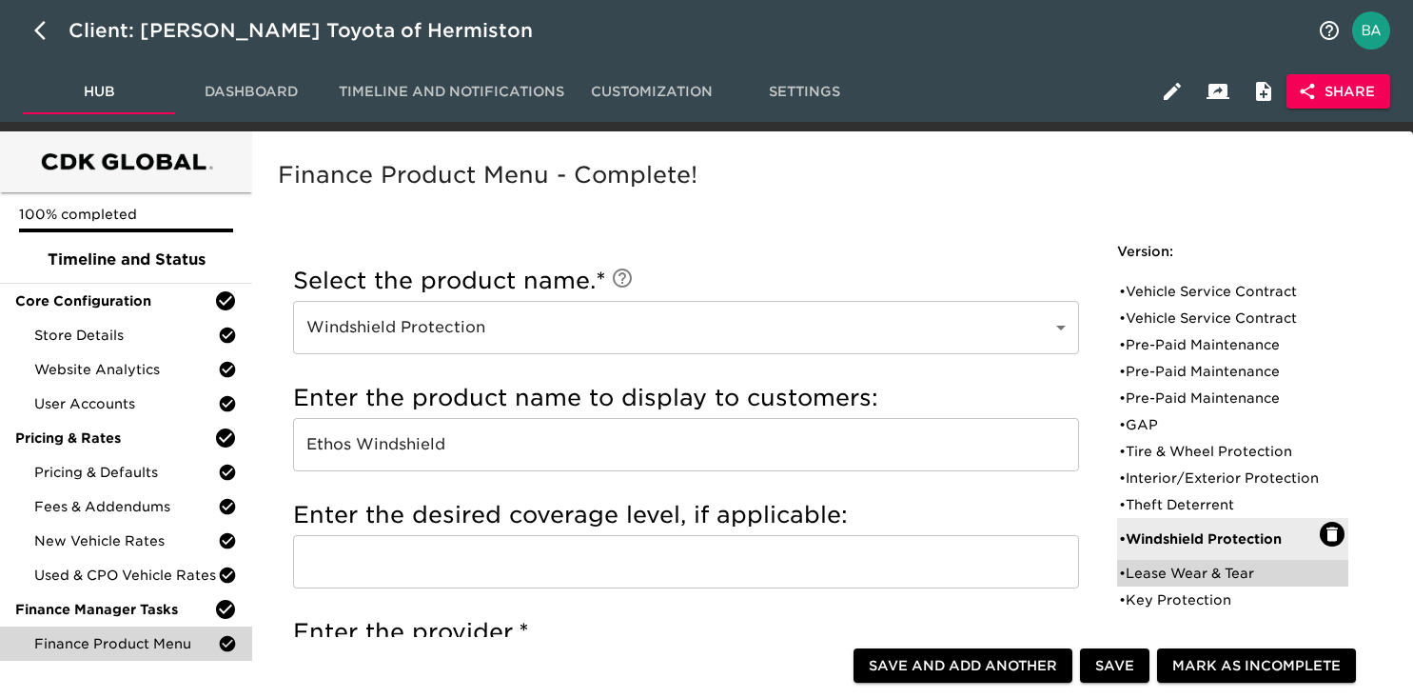
click at [1187, 582] on div "• Lease Wear & Tear" at bounding box center [1219, 572] width 201 height 19
type input "Lease Wear & Tear"
type input "Toyota Lease Wear"
type input "Toyota Financial Services"
radio input "false"
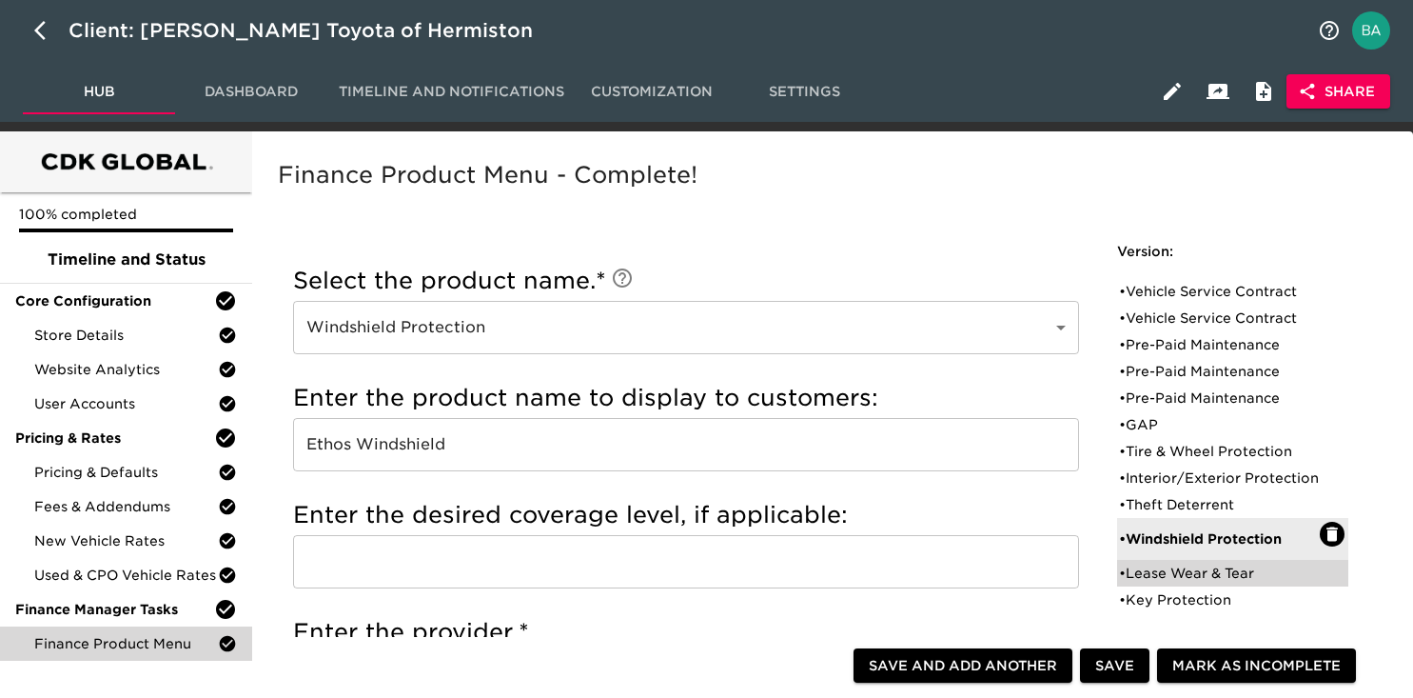
radio input "true"
checkbox input "true"
radio input "true"
type input "1495"
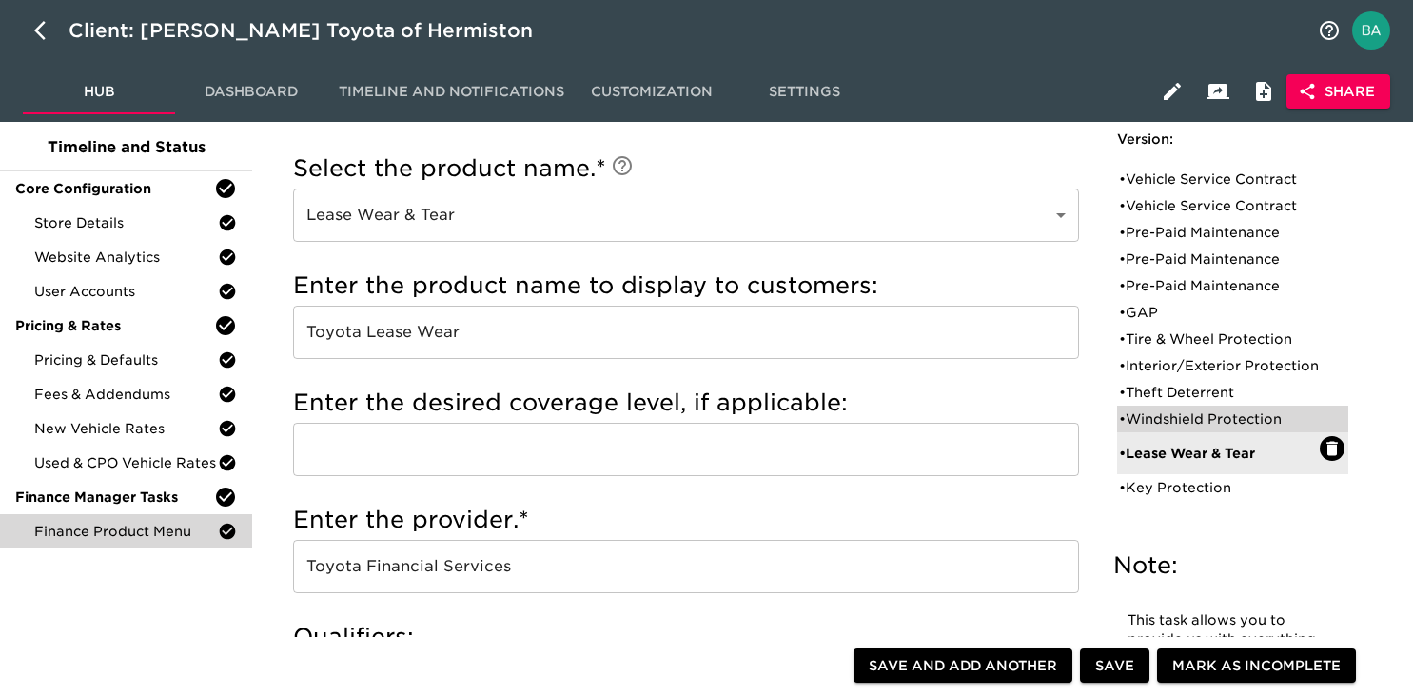
scroll to position [110, 0]
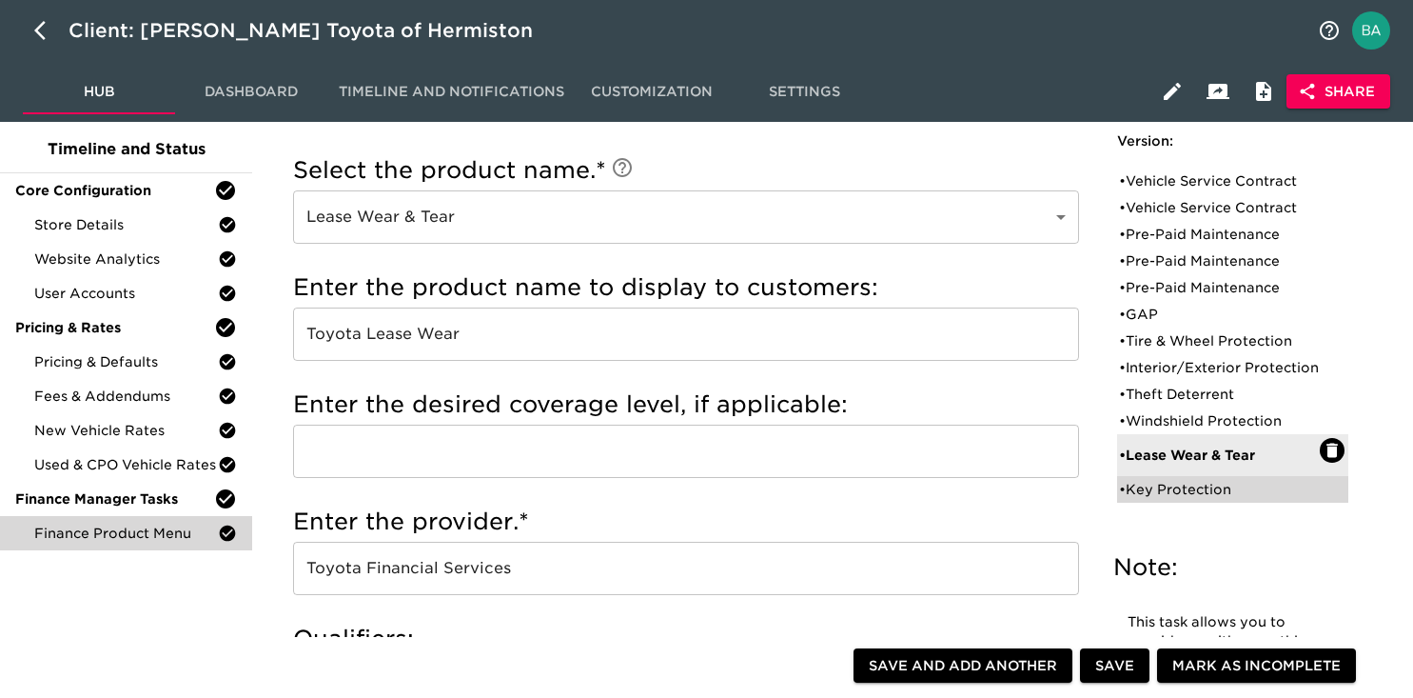
click at [1176, 502] on div "• Key Protection" at bounding box center [1232, 489] width 231 height 27
type input "Key Protection"
type input "Toyota Key Replacement"
radio input "true"
radio input "false"
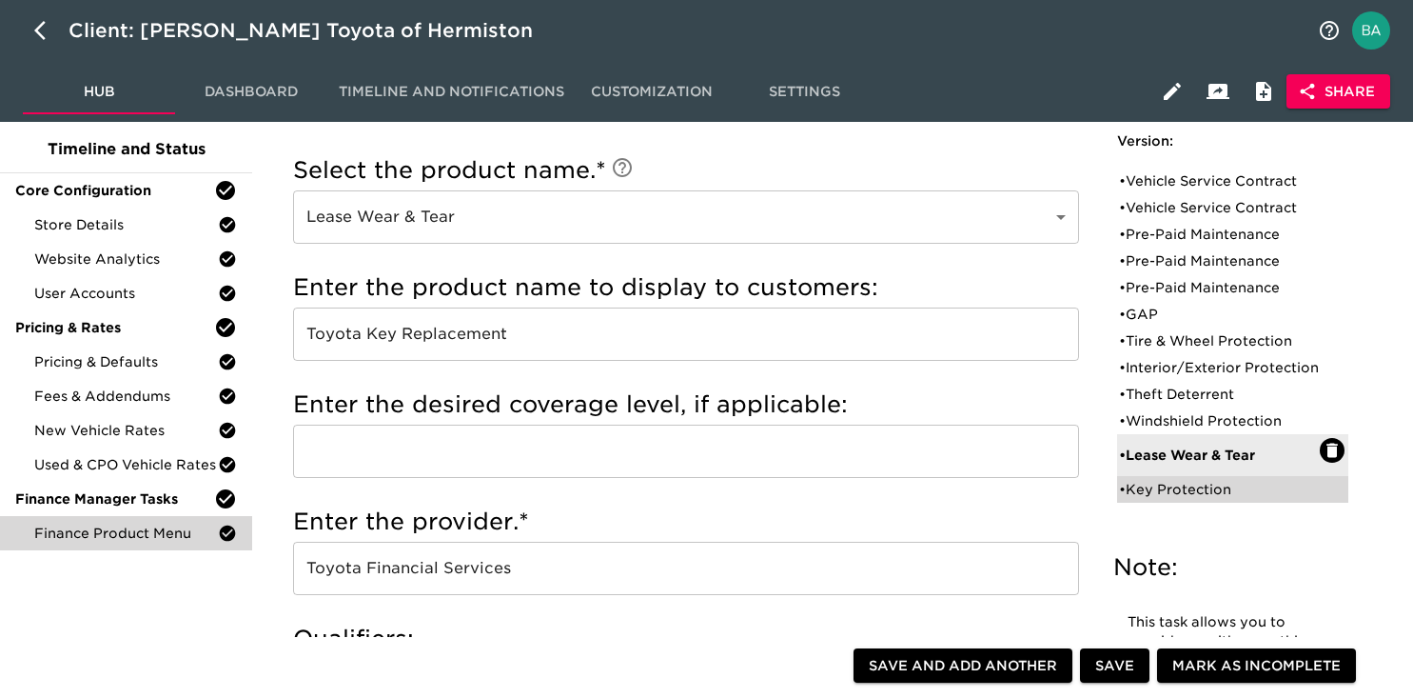
checkbox input "true"
checkbox input "false"
type input "449"
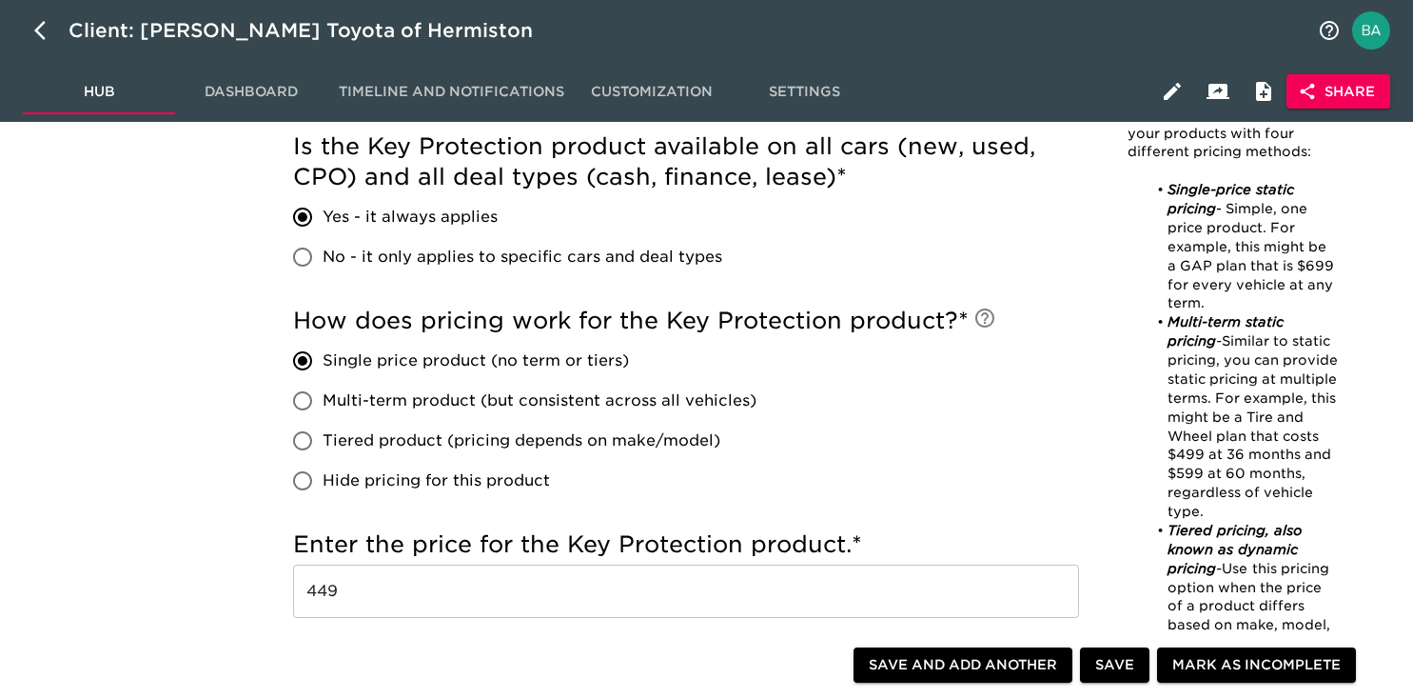
scroll to position [0, 0]
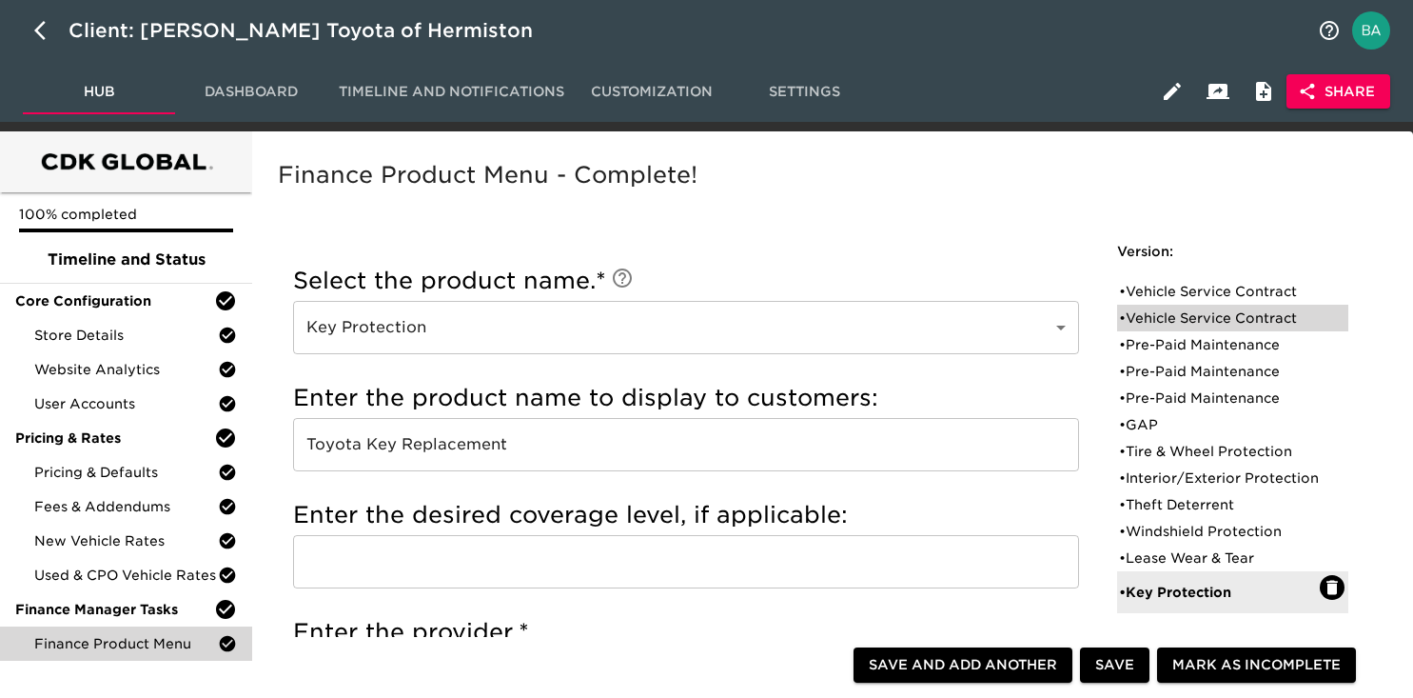
click at [1152, 305] on div "• Vehicle Service Contract" at bounding box center [1232, 318] width 231 height 27
type input "Vehicle Service Contract"
type input "EG Assurance"
type input "Premiere Flex"
type input "Ethos Group"
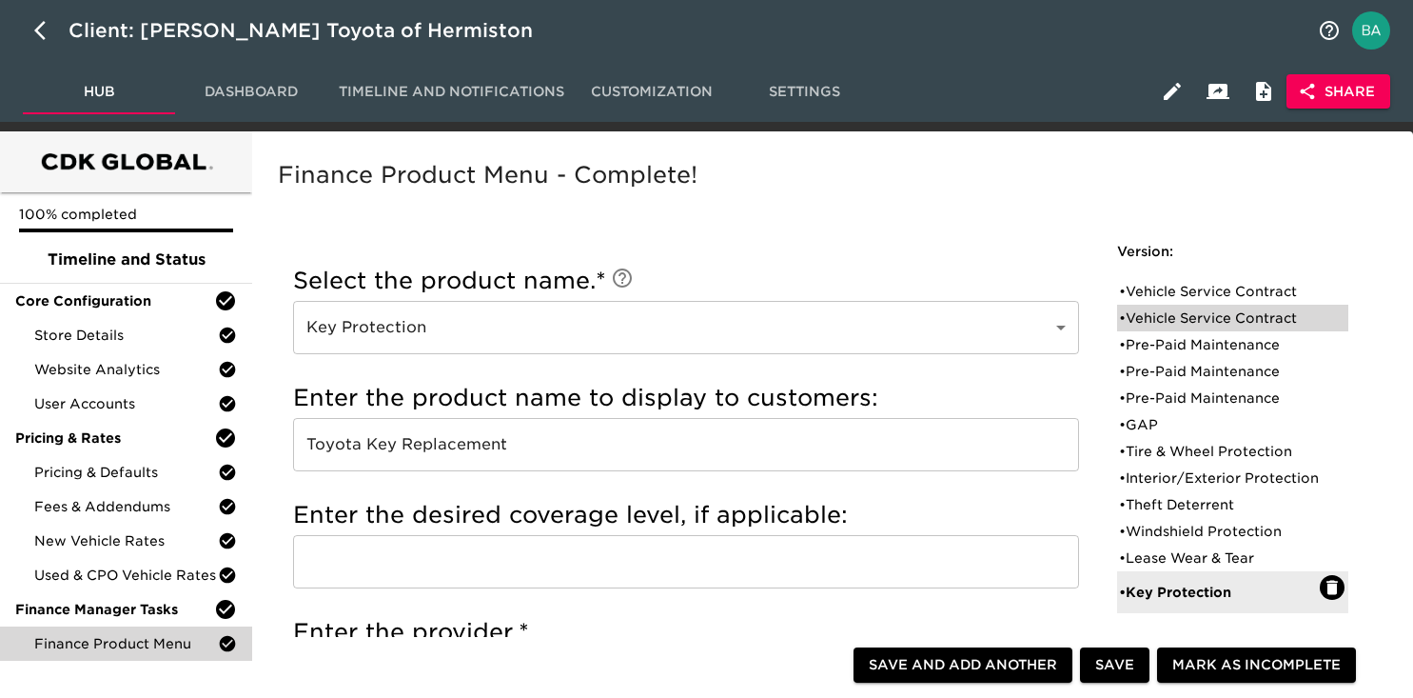
radio input "false"
radio input "true"
checkbox input "false"
checkbox input "true"
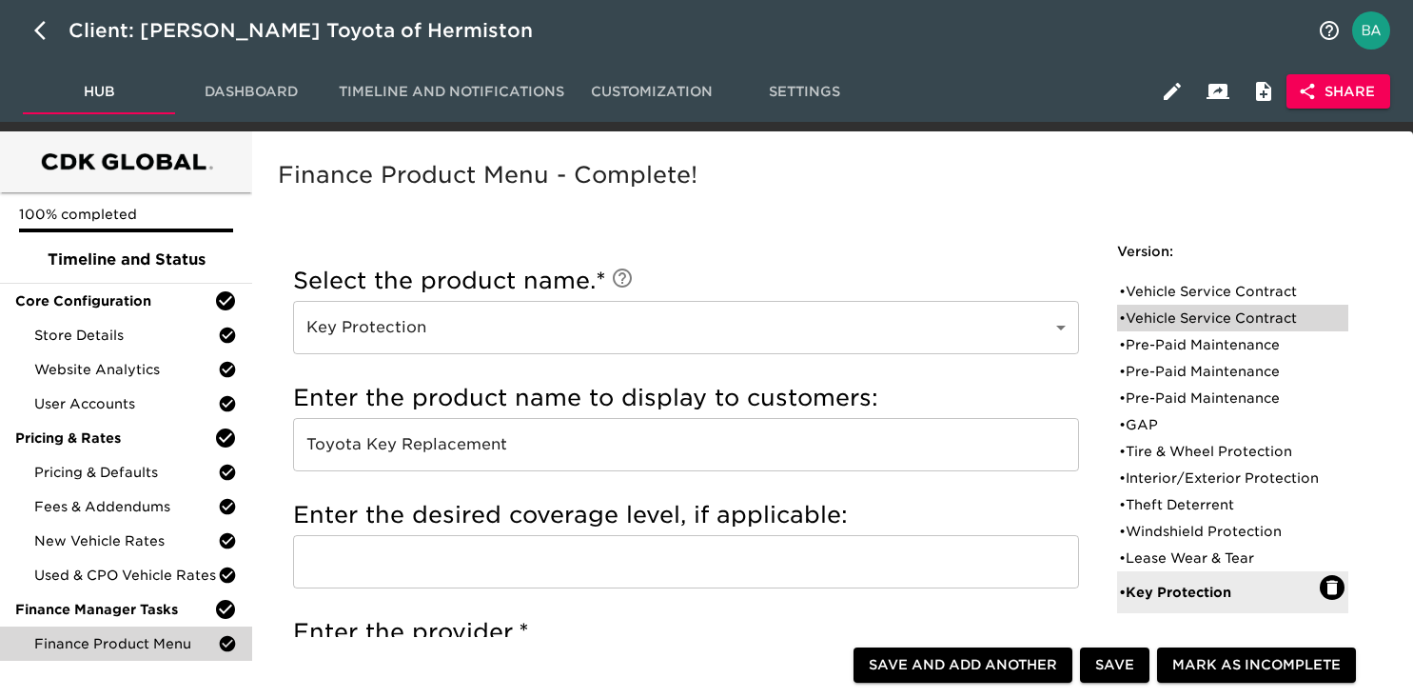
radio input "false"
radio input "true"
type input "18916"
radio input "true"
type input "2500"
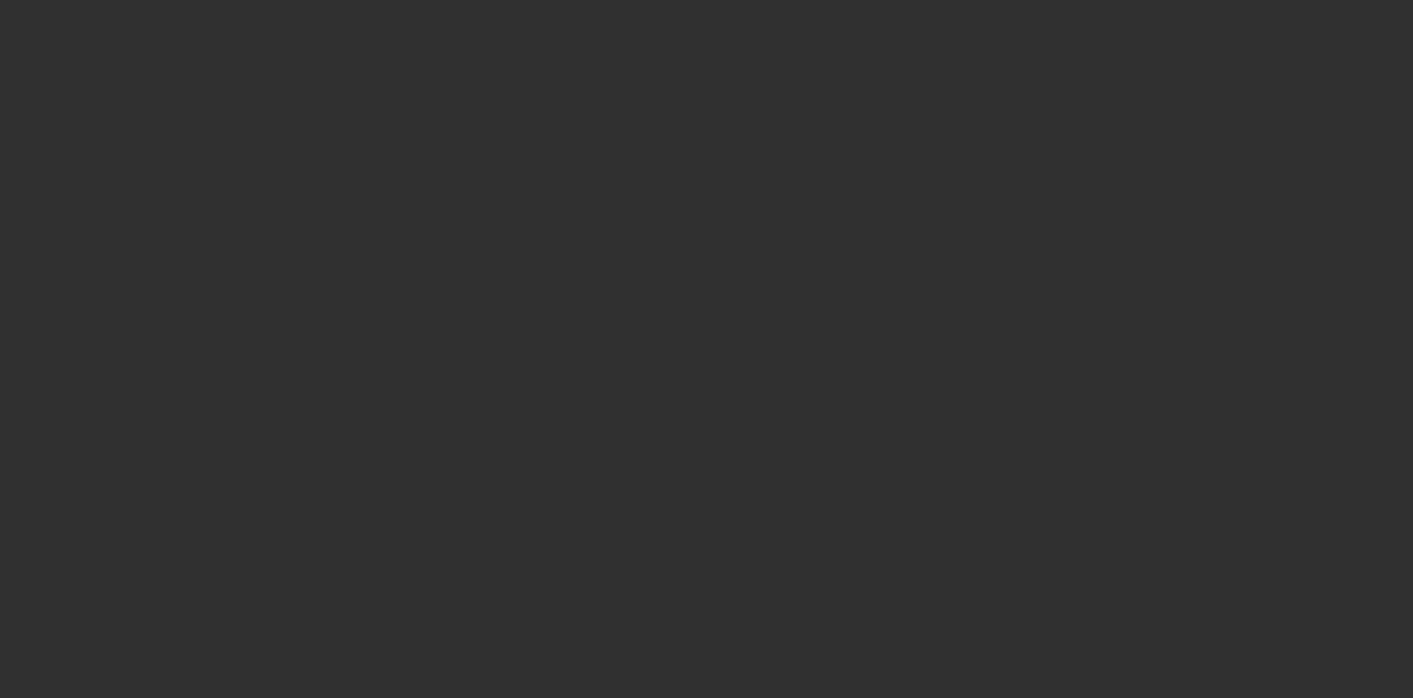
select select "10"
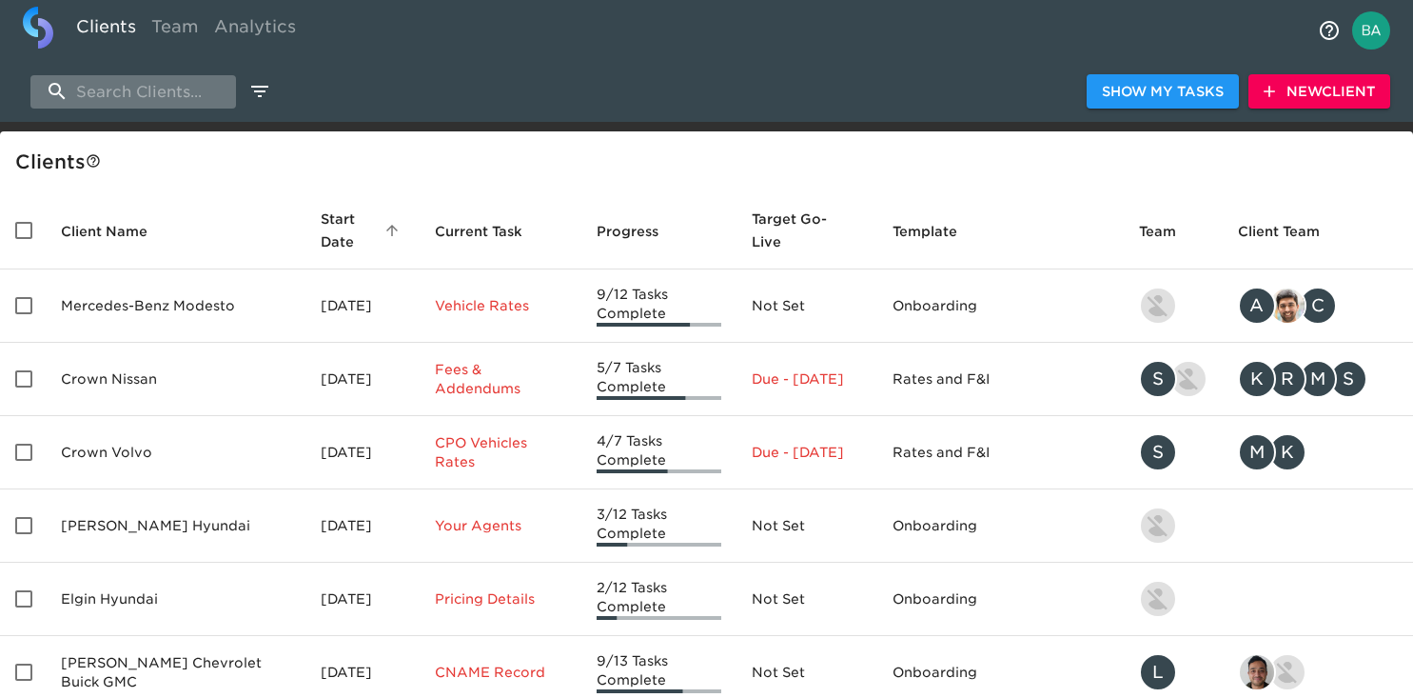
click at [107, 90] on input "search" at bounding box center [133, 91] width 206 height 33
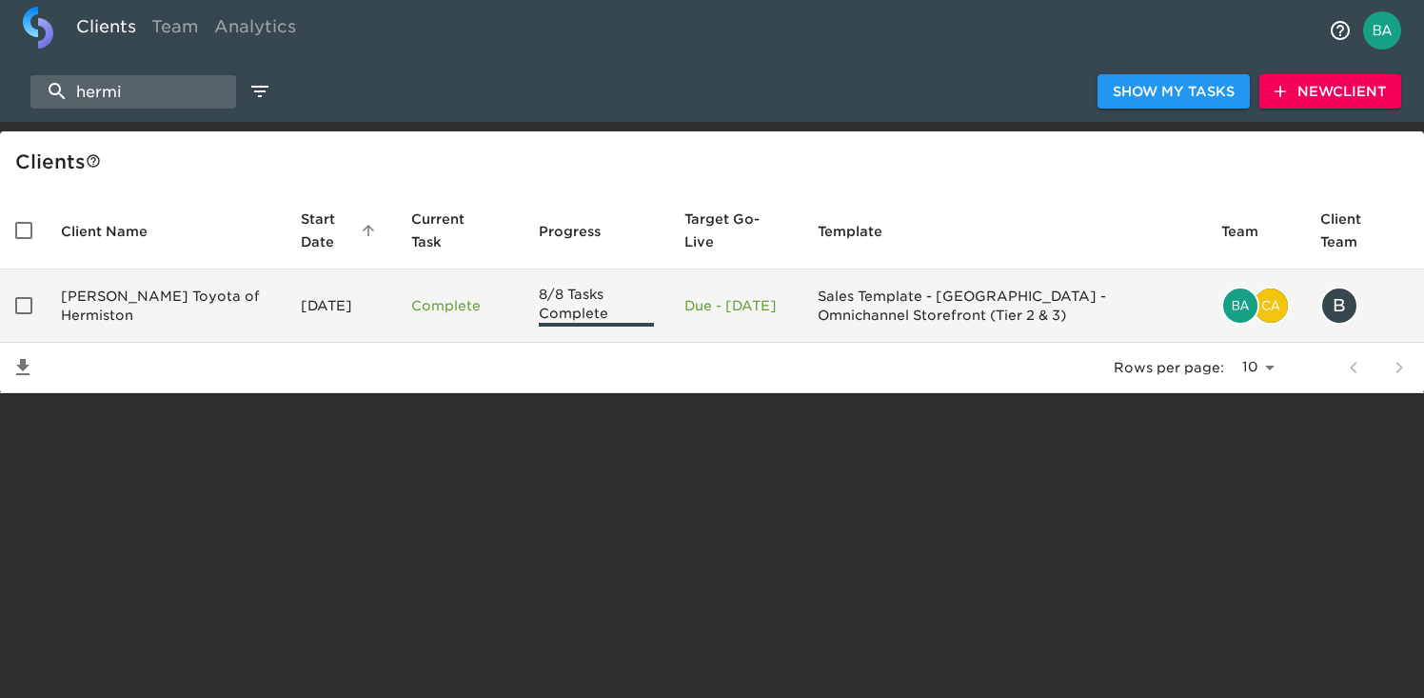
type input "hermi"
click at [108, 310] on td "[PERSON_NAME] Toyota of Hermiston" at bounding box center [166, 305] width 240 height 73
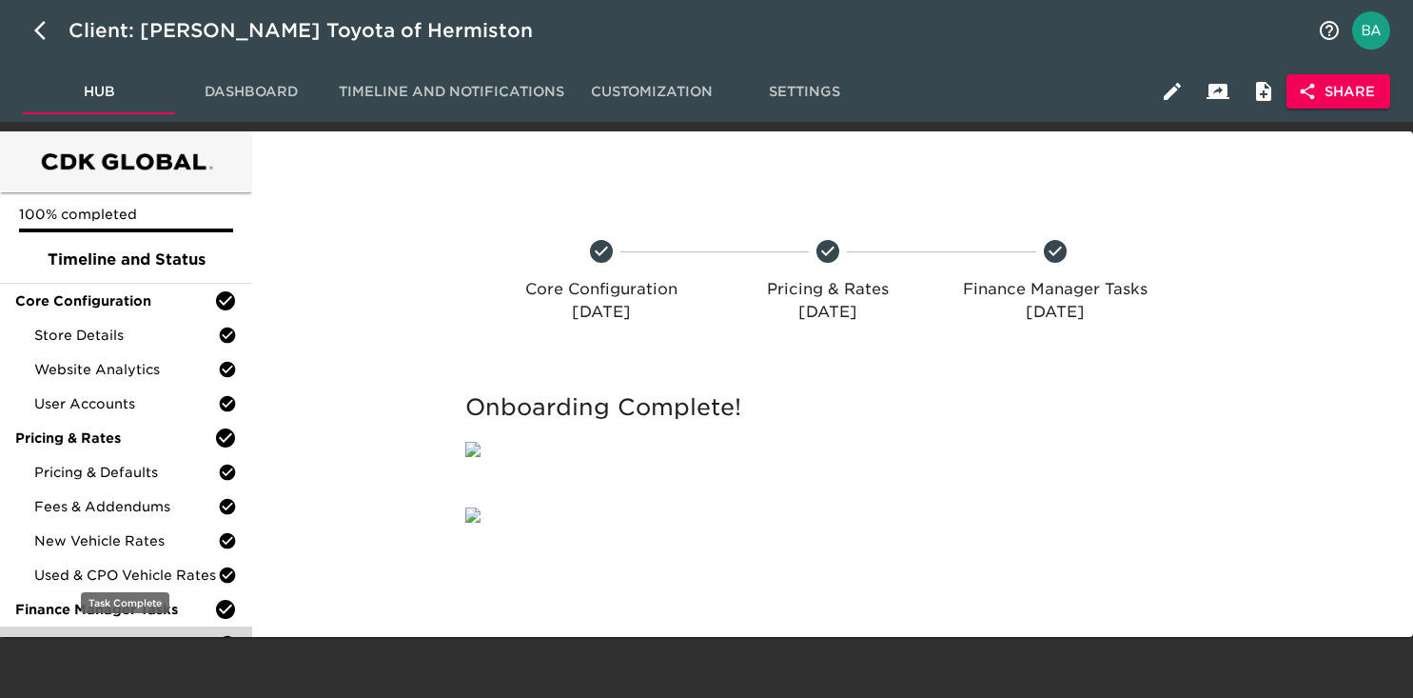
click at [118, 641] on span "Finance Product Menu" at bounding box center [126, 643] width 184 height 19
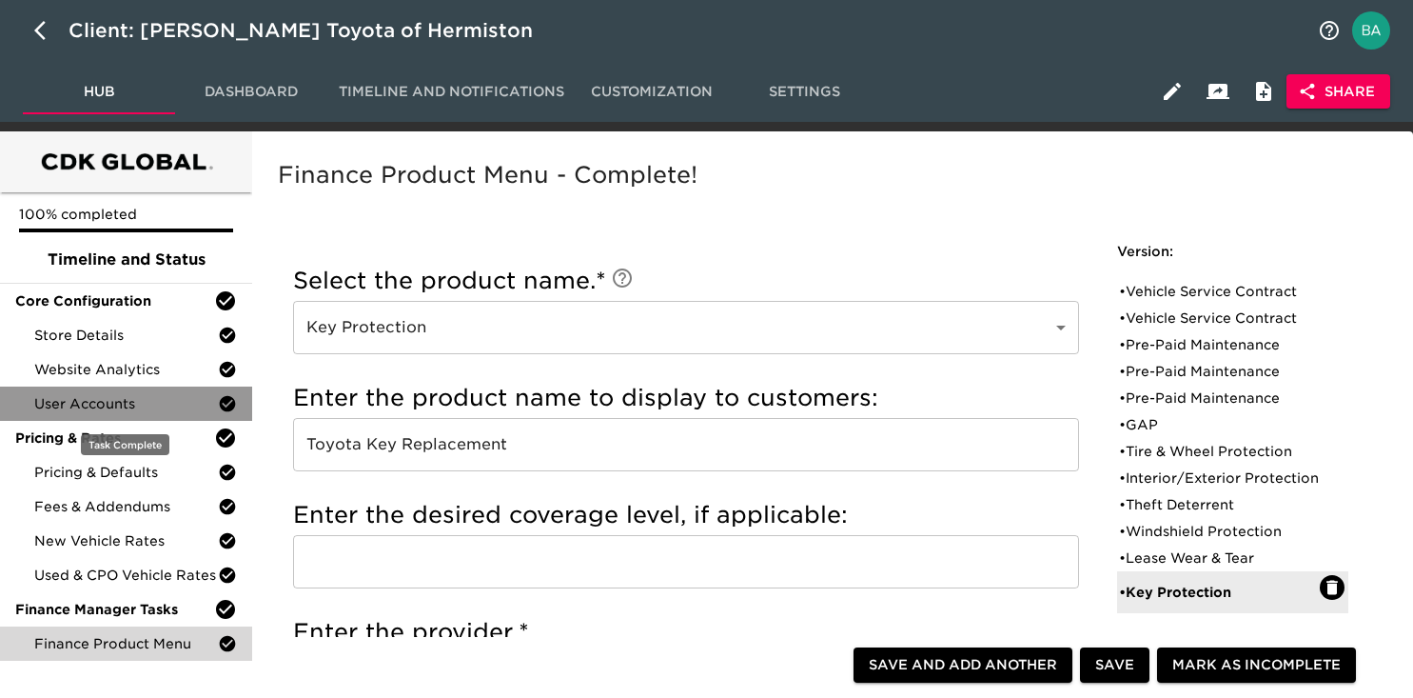
click at [82, 395] on span "User Accounts" at bounding box center [126, 403] width 184 height 19
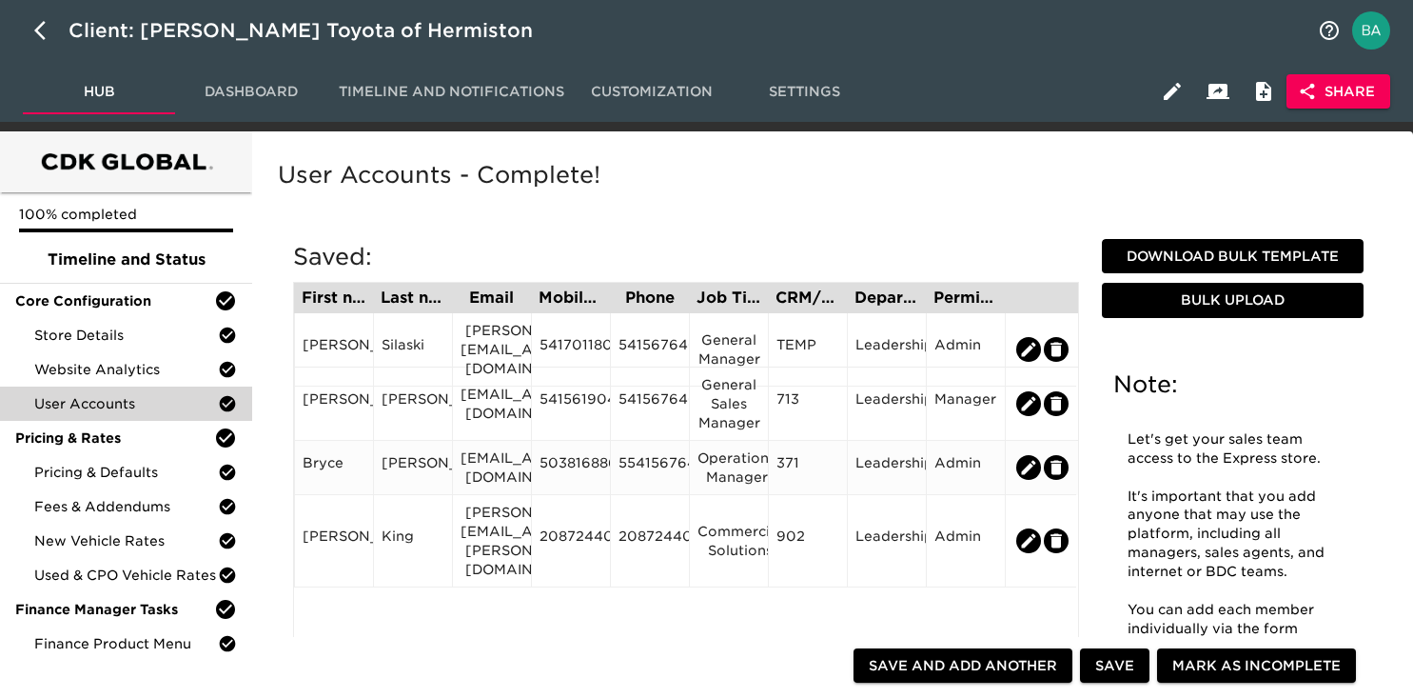
click at [565, 467] on div "5038168866" at bounding box center [571, 467] width 63 height 29
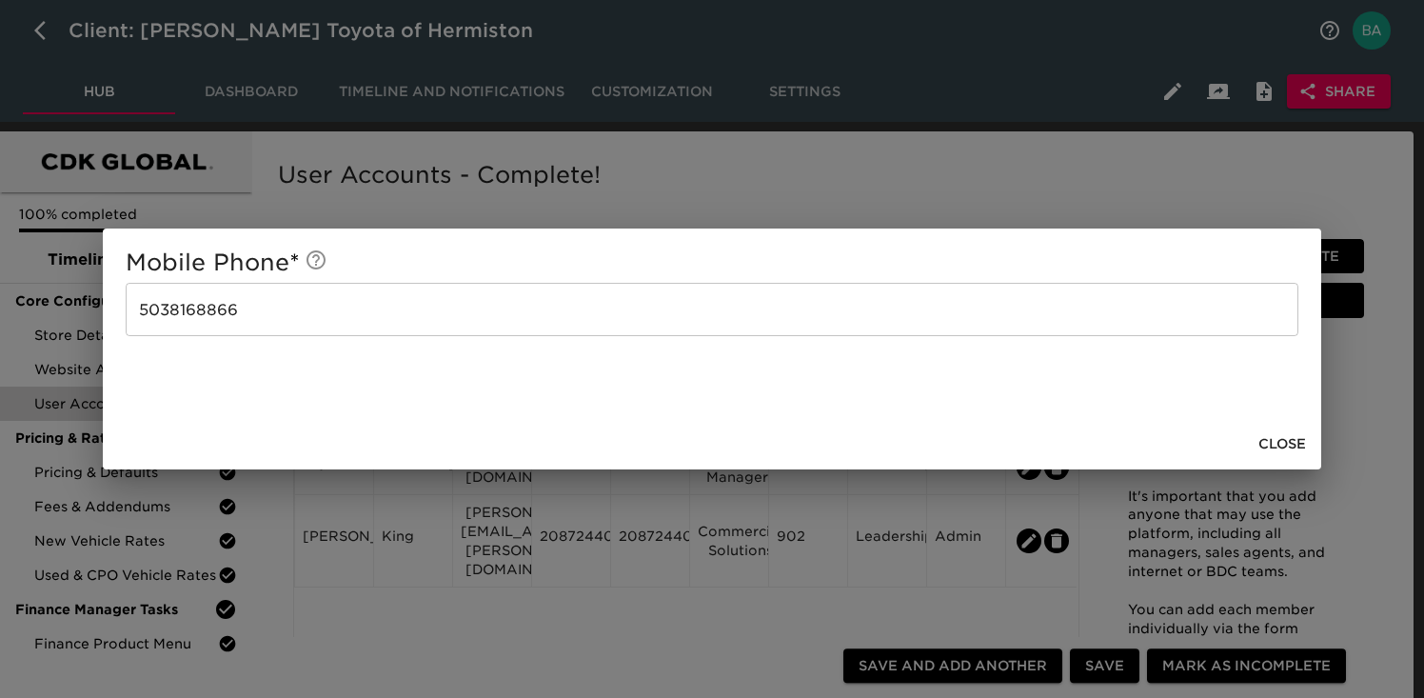
click at [658, 170] on div "Mobile Phone * [PHONE_NUMBER] ​ Close" at bounding box center [712, 349] width 1424 height 698
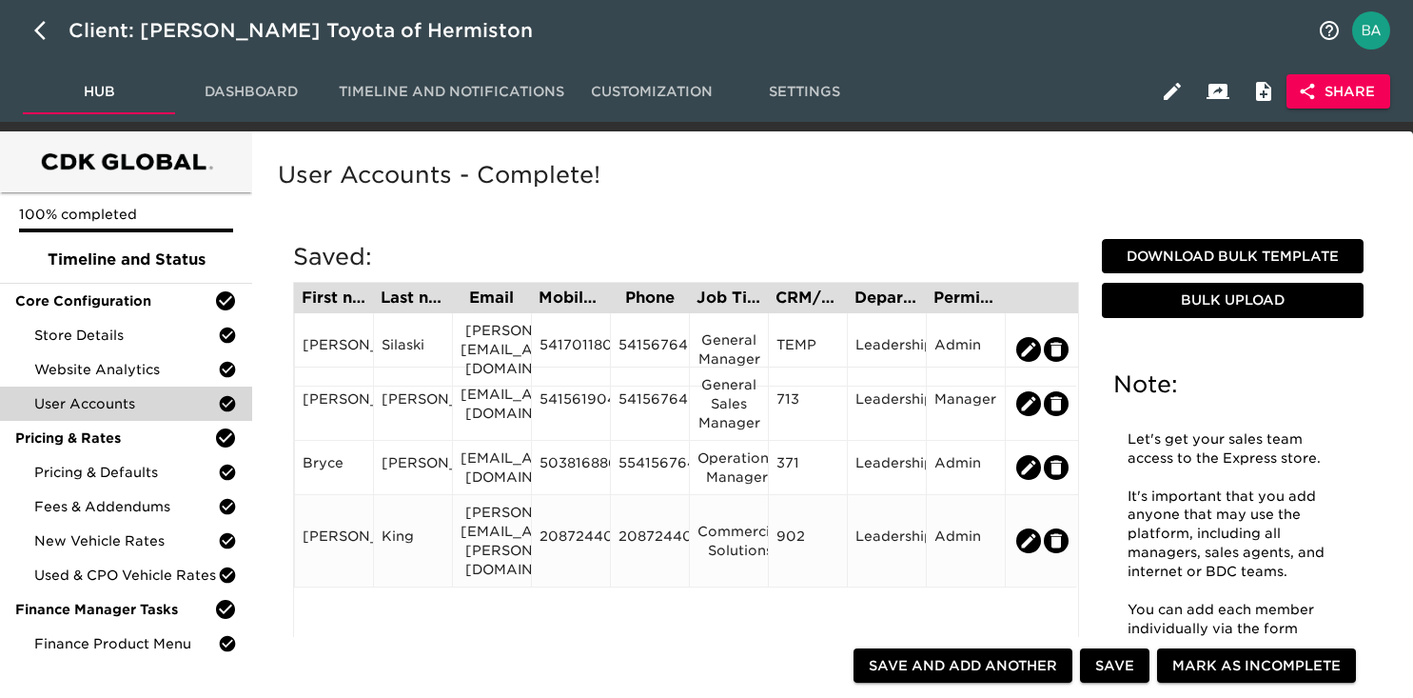
scroll to position [21, 0]
